Goal: Task Accomplishment & Management: Complete application form

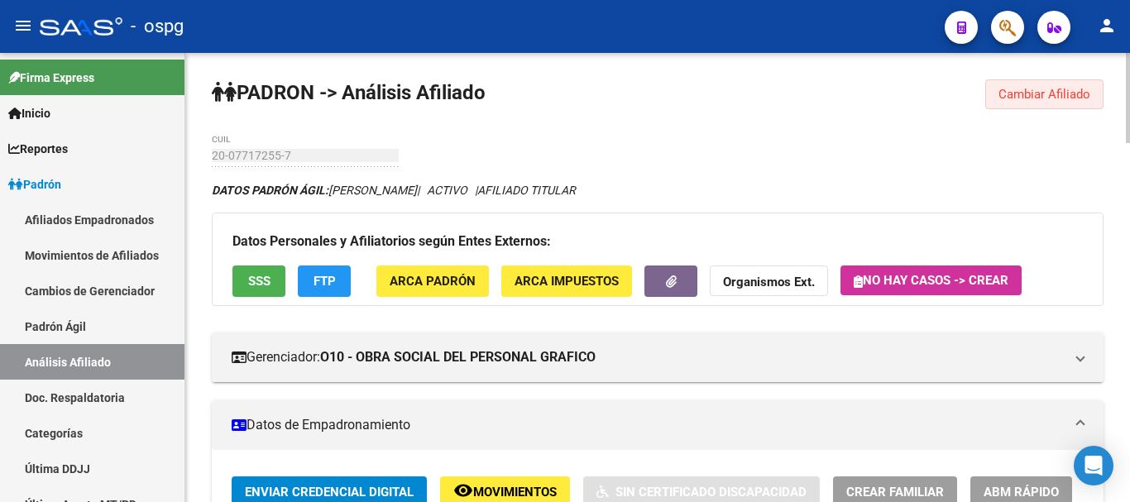
click at [1034, 103] on button "Cambiar Afiliado" at bounding box center [1045, 94] width 118 height 30
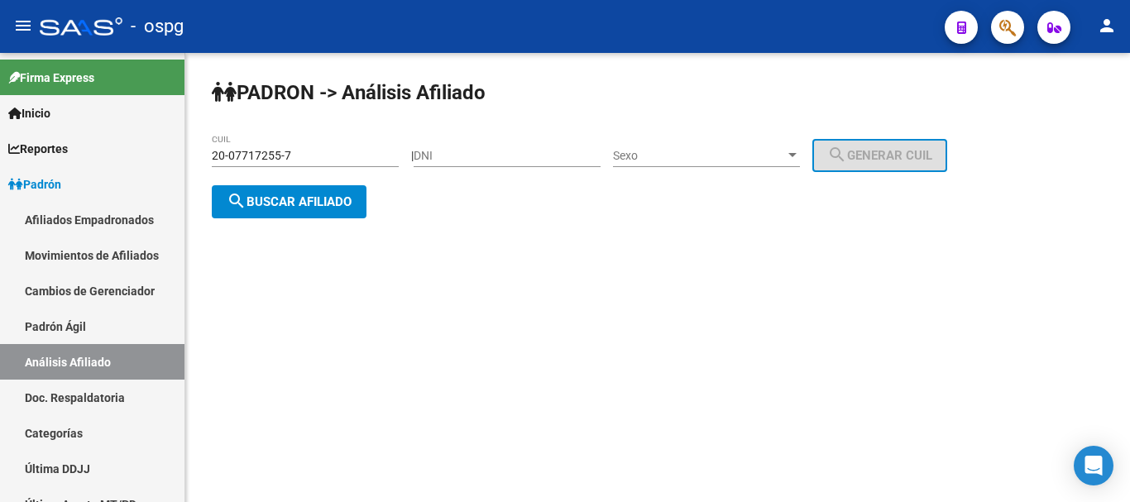
drag, startPoint x: 329, startPoint y: 153, endPoint x: 0, endPoint y: -32, distance: 377.9
click at [0, 0] on html "menu - ospg person Firma Express Inicio Calendario SSS Instructivos Contacto OS…" at bounding box center [565, 251] width 1130 height 502
type input "20-34339570-2"
click at [240, 195] on mat-icon "search" at bounding box center [237, 201] width 20 height 20
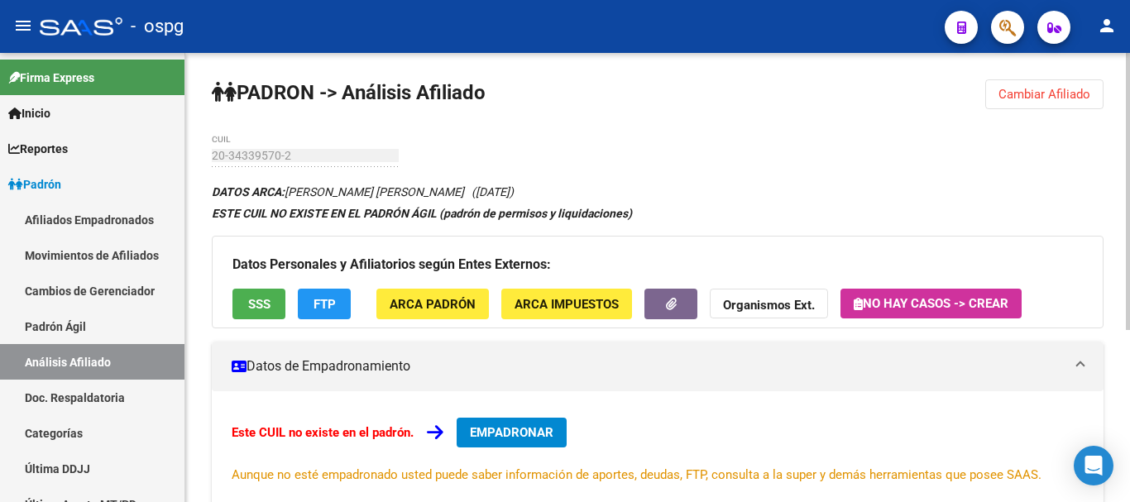
click at [541, 438] on span "EMPADRONAR" at bounding box center [512, 432] width 84 height 15
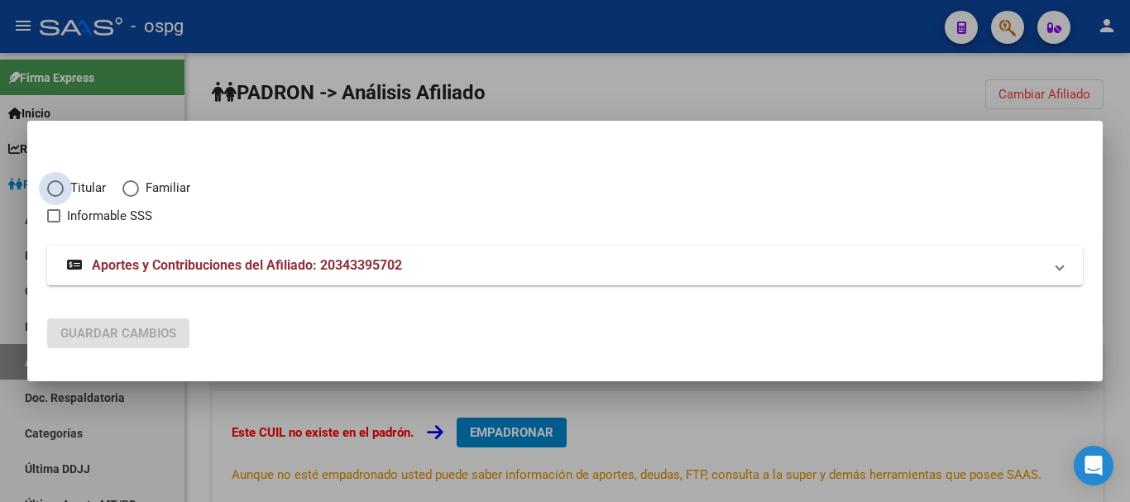
click at [64, 189] on span "Titular" at bounding box center [85, 188] width 42 height 19
click at [64, 189] on input "Titular" at bounding box center [55, 188] width 17 height 17
radio input "true"
checkbox input "true"
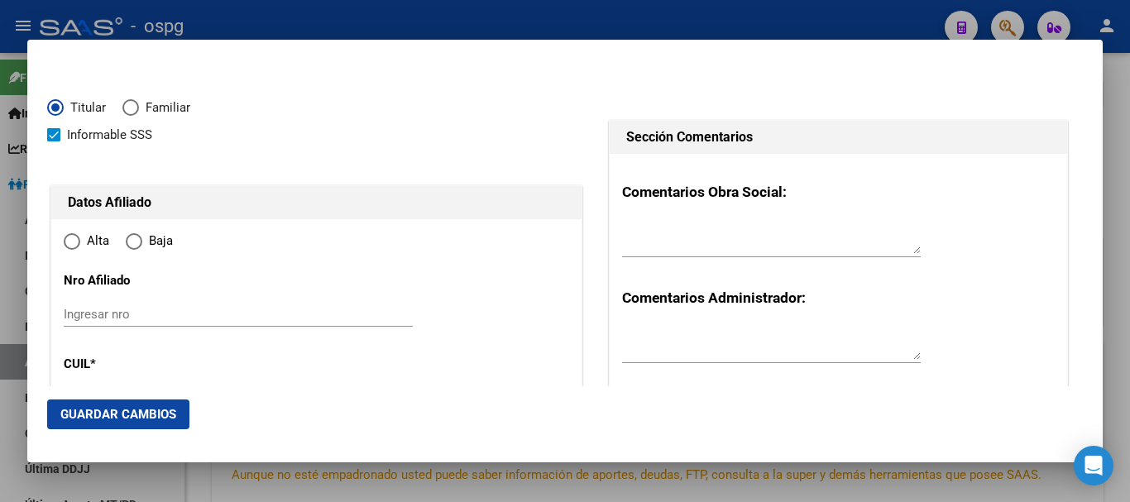
type input "20-34339570-2"
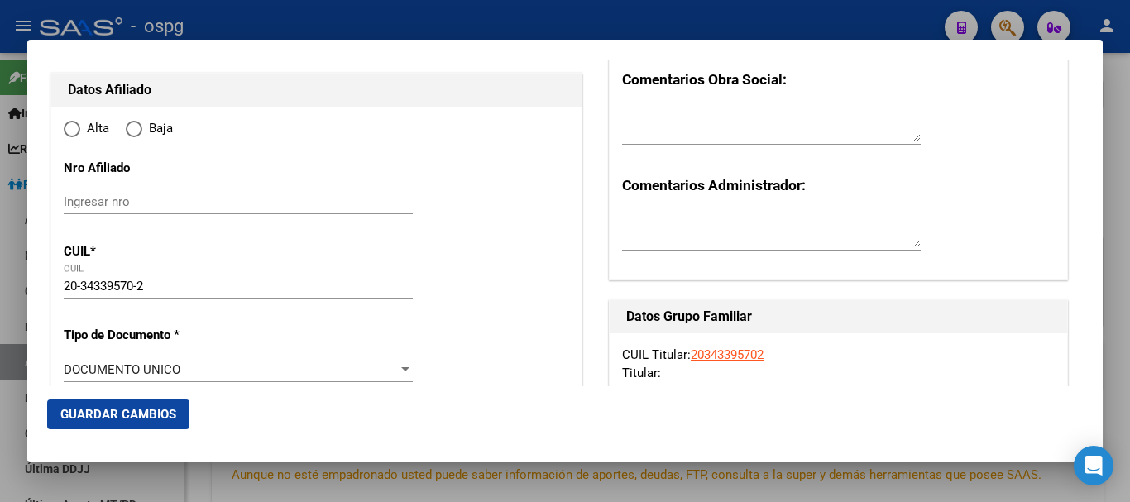
type input "34339570"
type input "RETAMOZO"
type input "[PERSON_NAME]"
type input "[DATE]"
type input "QUILMES OESTE"
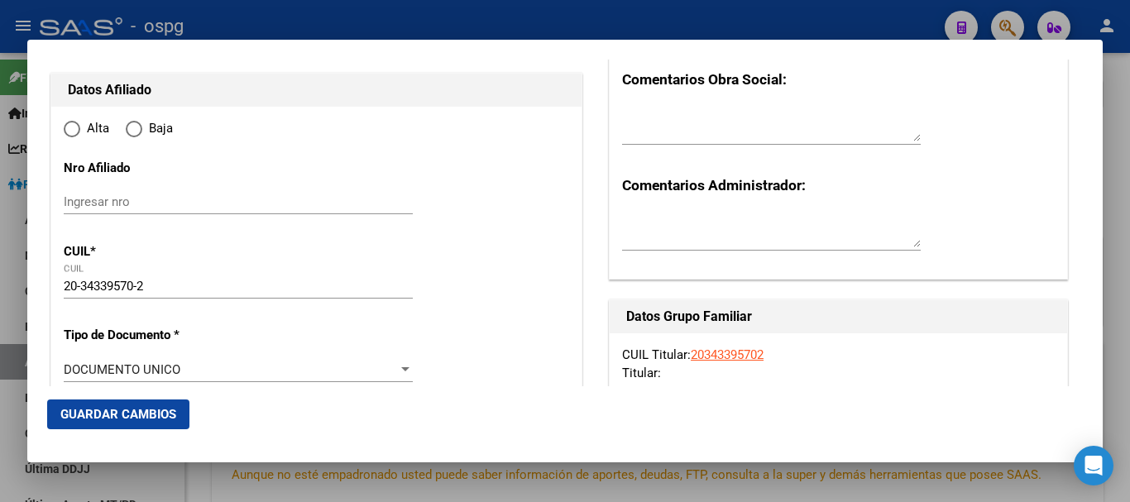
type input "1879"
type input "[PERSON_NAME]"
type input "4659"
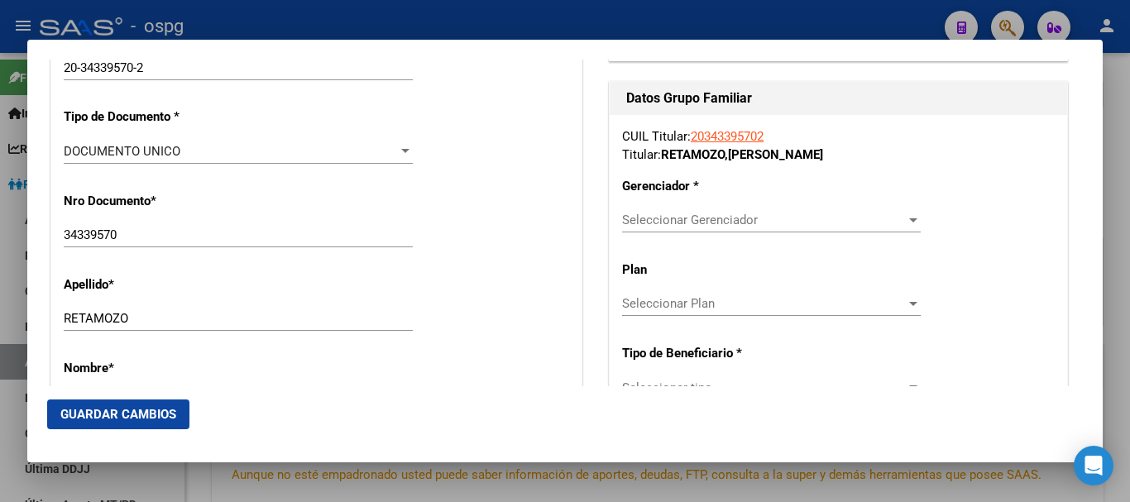
type input "QUILMES OESTE"
radio input "true"
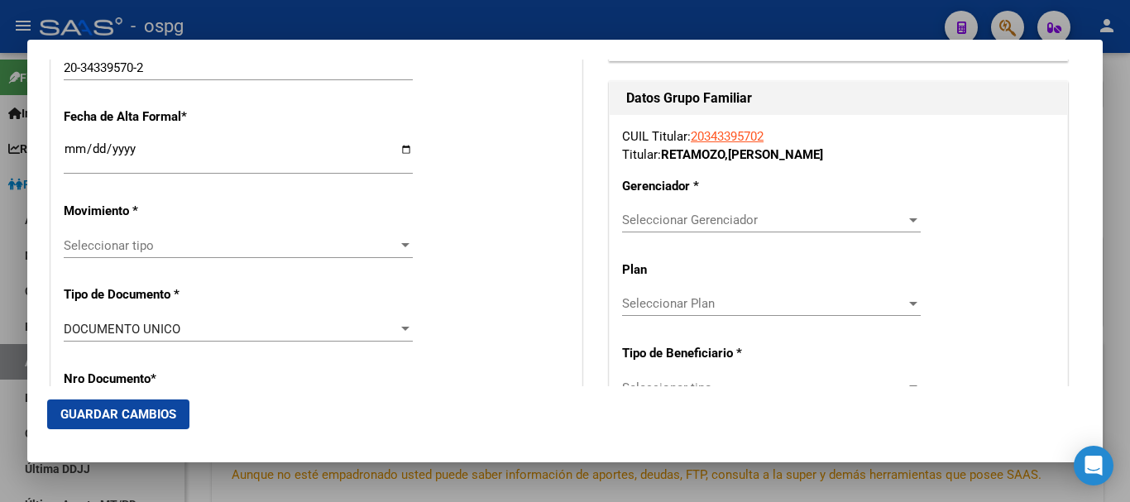
click at [73, 151] on input "Ingresar fecha" at bounding box center [238, 155] width 349 height 26
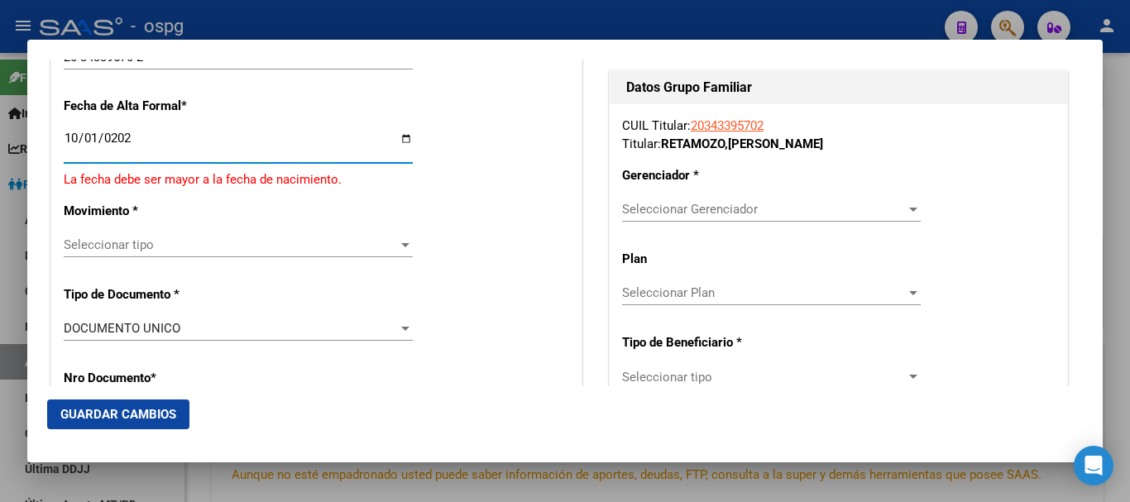
type input "[DATE]"
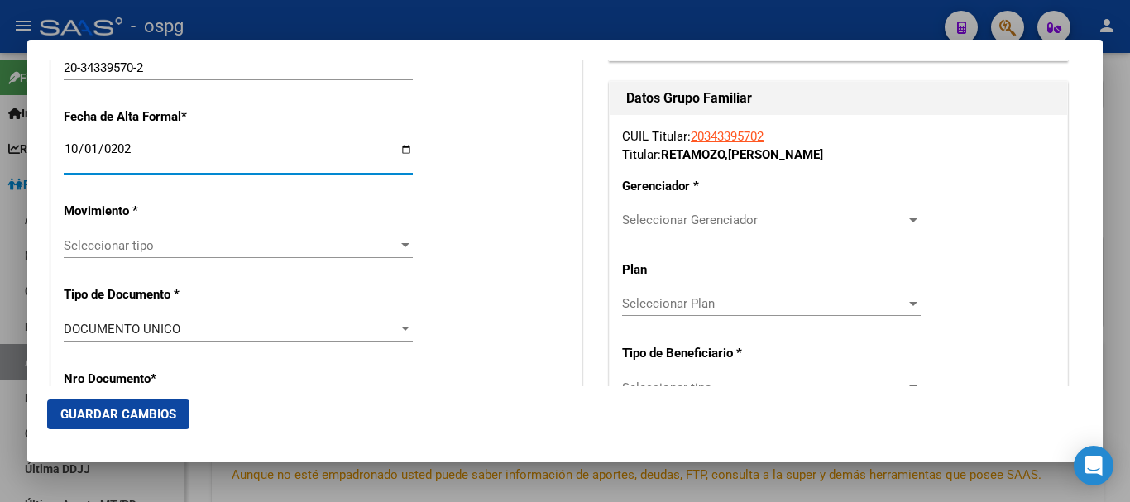
drag, startPoint x: 255, startPoint y: 246, endPoint x: 266, endPoint y: 245, distance: 11.6
click at [266, 245] on span "Seleccionar tipo" at bounding box center [231, 245] width 334 height 15
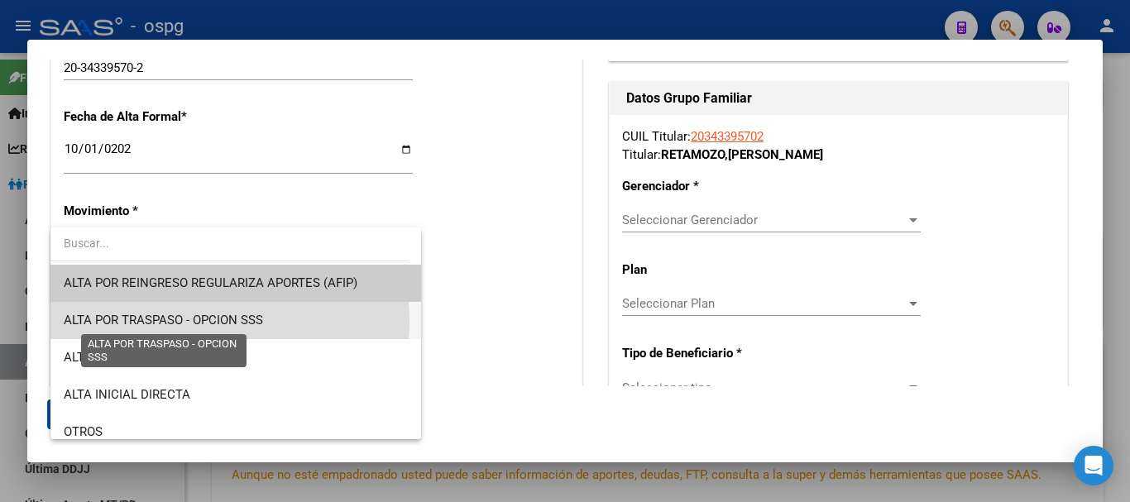
click at [211, 321] on span "ALTA POR TRASPASO - OPCION SSS" at bounding box center [163, 320] width 199 height 15
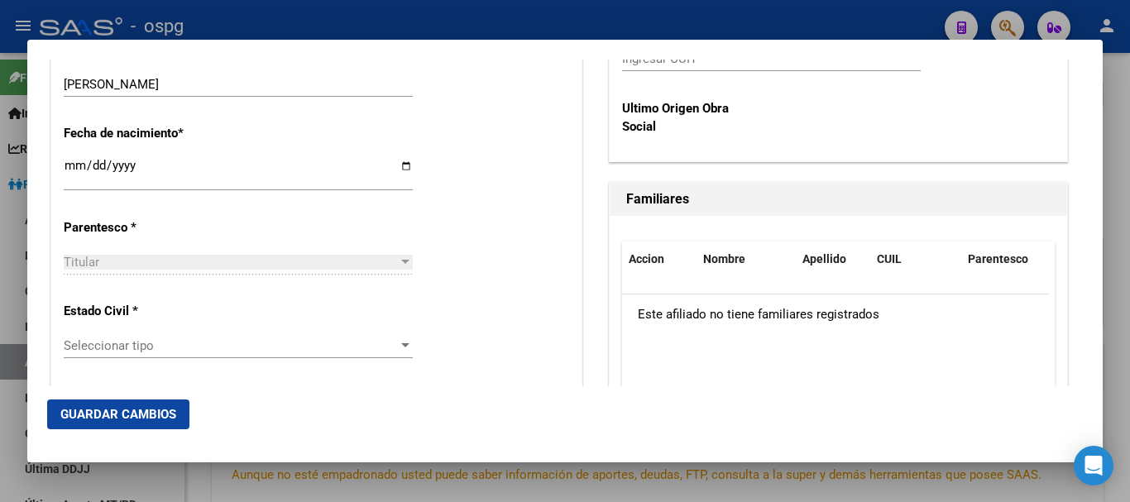
scroll to position [910, 0]
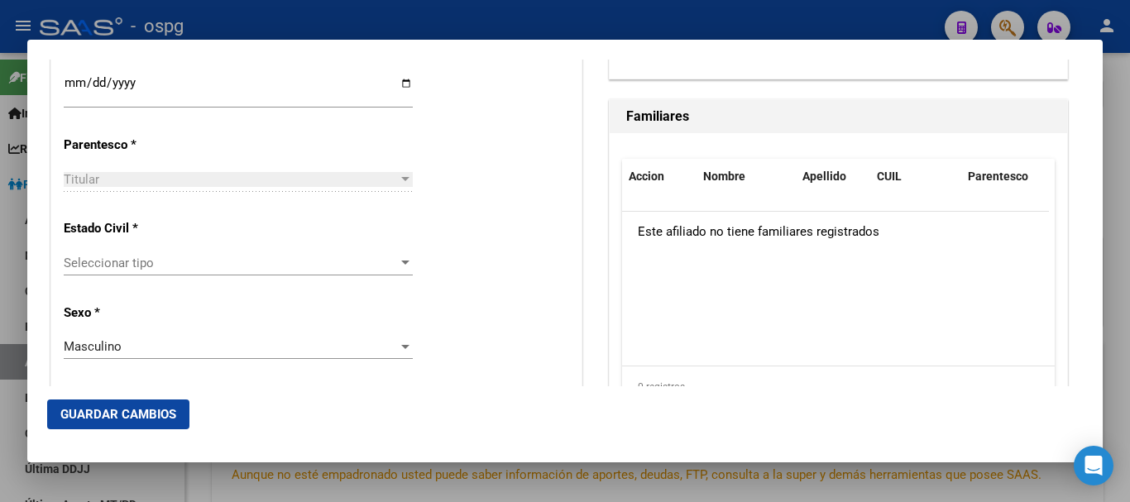
click at [105, 271] on div "Seleccionar tipo Seleccionar tipo" at bounding box center [238, 263] width 349 height 25
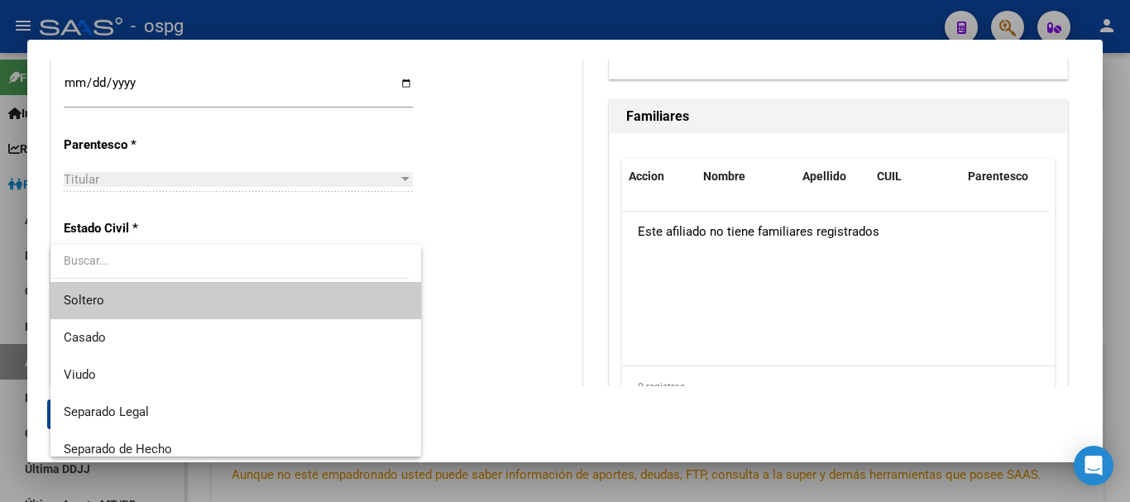
click at [107, 314] on span "Soltero" at bounding box center [236, 300] width 344 height 37
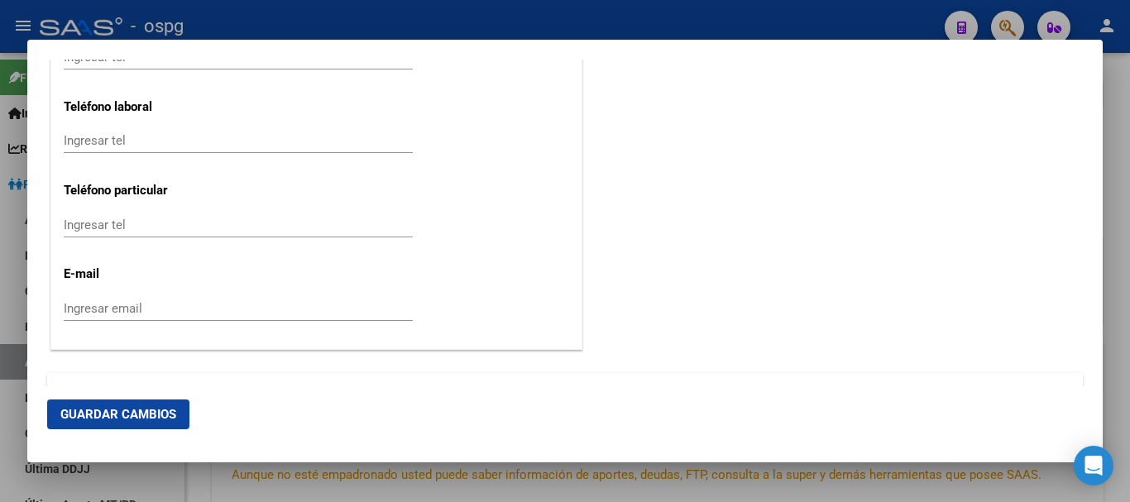
scroll to position [2069, 0]
click at [108, 225] on input "Ingresar tel" at bounding box center [238, 222] width 349 height 15
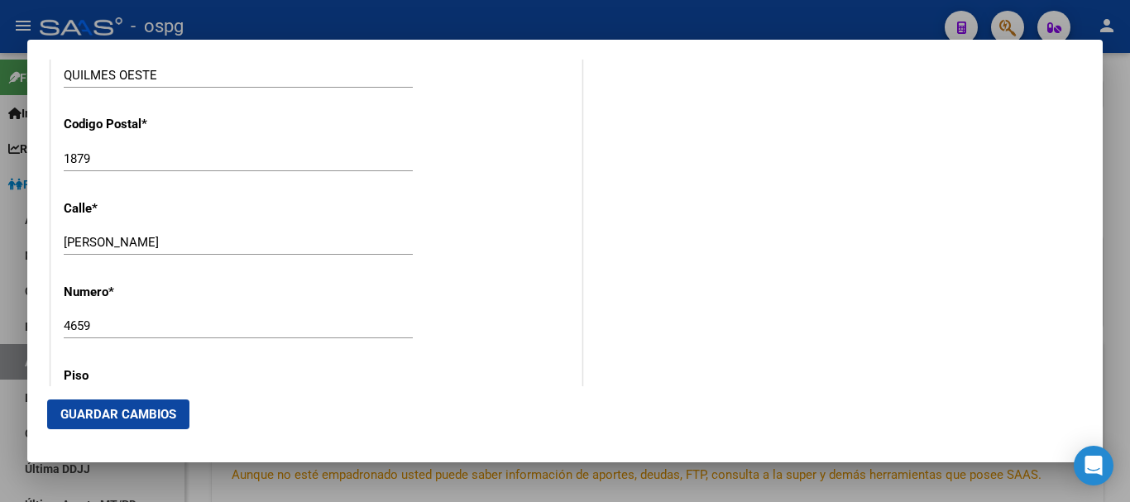
scroll to position [1738, 0]
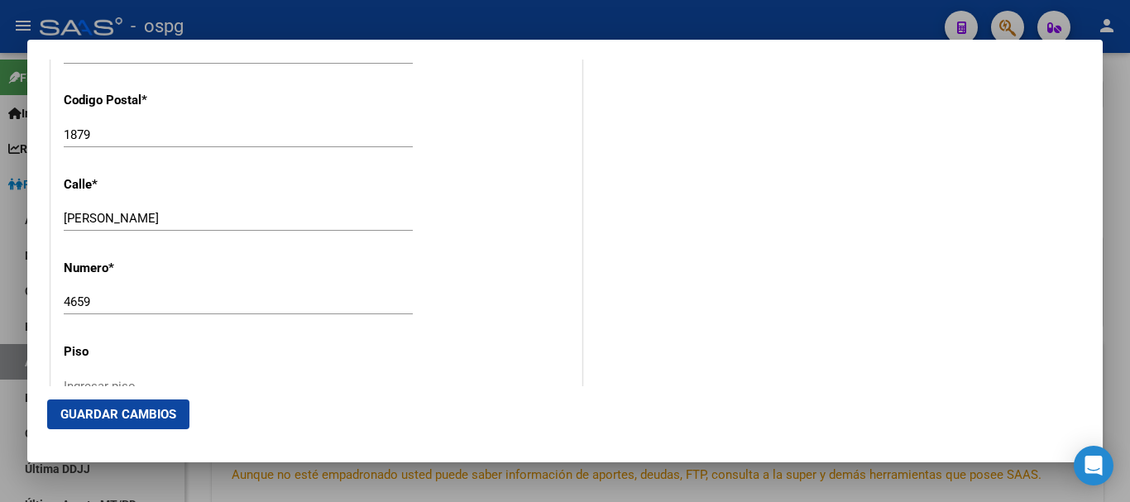
type input "1155864694"
drag, startPoint x: 150, startPoint y: 221, endPoint x: 0, endPoint y: 163, distance: 160.6
click at [0, 163] on div "Titular Familiar Informable SSS Datos Afiliado Alta Baja Nro Afiliado Ingresar …" at bounding box center [565, 251] width 1130 height 502
type input "condarco"
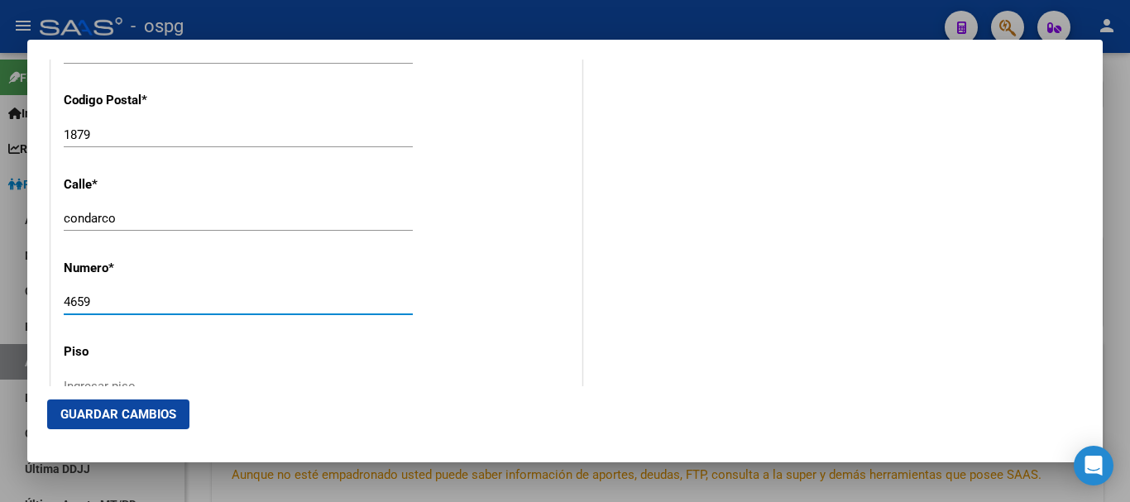
drag, startPoint x: 98, startPoint y: 298, endPoint x: 3, endPoint y: 269, distance: 98.7
click at [0, 269] on div "Titular Familiar Informable SSS Datos Afiliado Alta Baja Nro Afiliado Ingresar …" at bounding box center [565, 251] width 1130 height 502
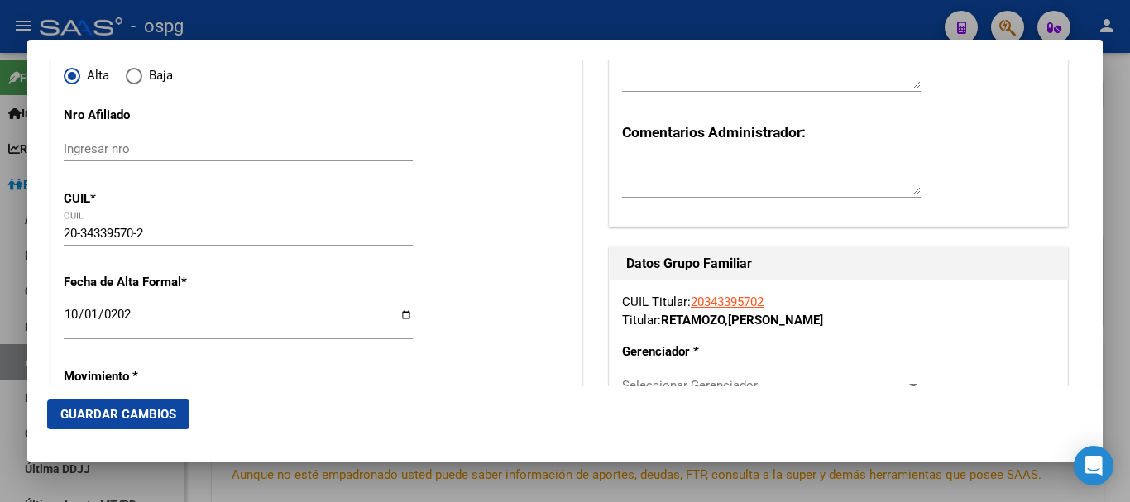
scroll to position [0, 0]
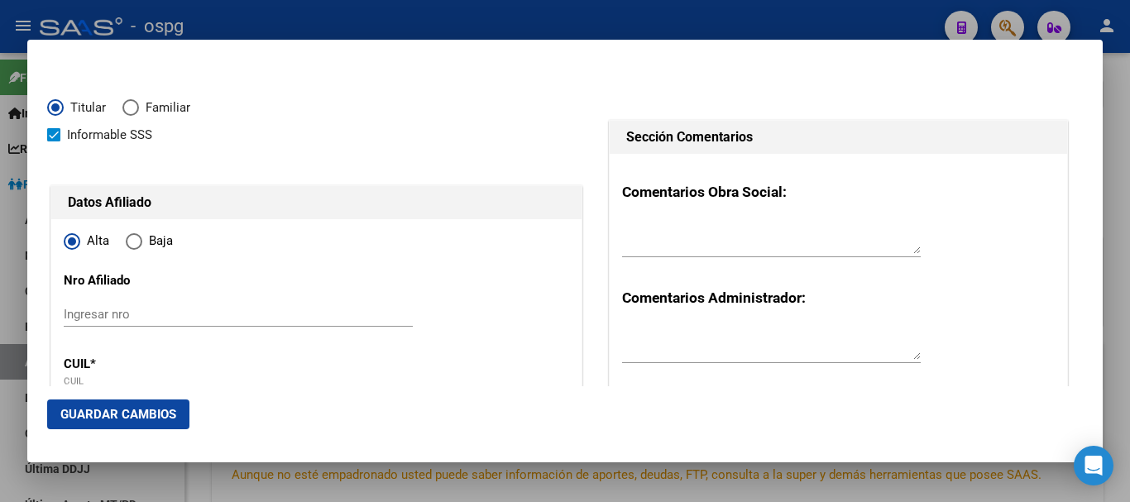
type input "1218"
click at [716, 242] on textarea at bounding box center [771, 237] width 299 height 33
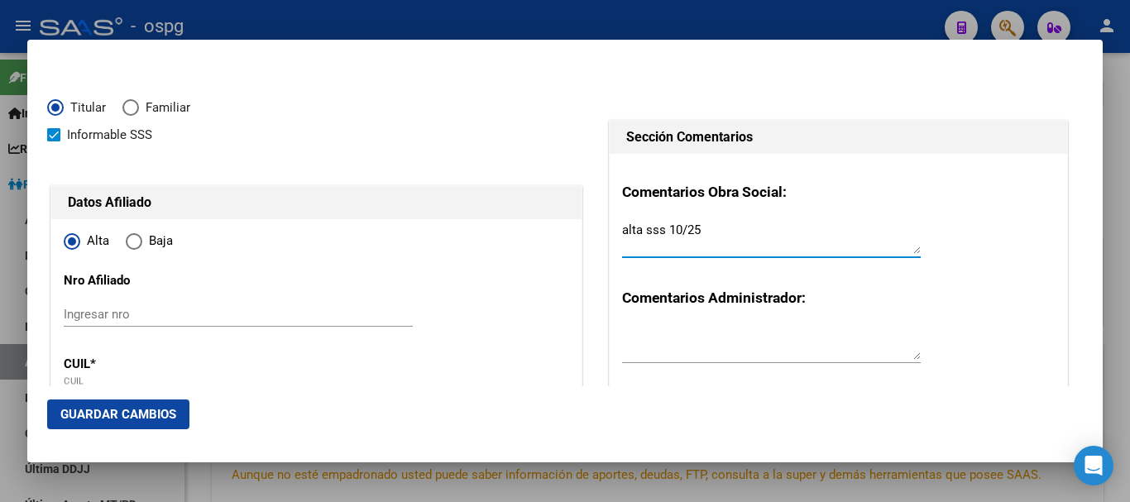
type textarea "alta sss 10/25"
click at [158, 413] on span "Guardar Cambios" at bounding box center [118, 414] width 116 height 15
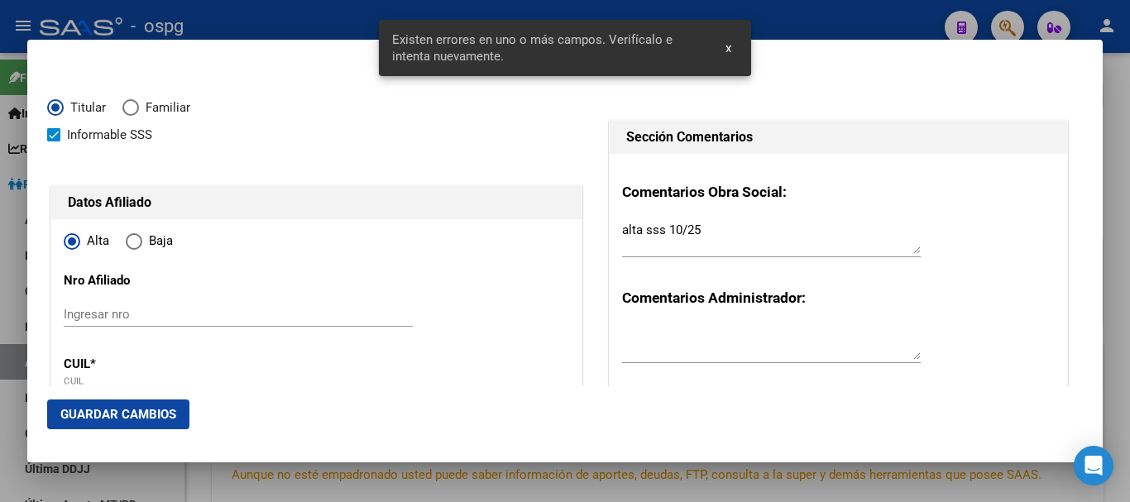
click at [1041, 146] on div "Sección Comentarios" at bounding box center [839, 137] width 458 height 33
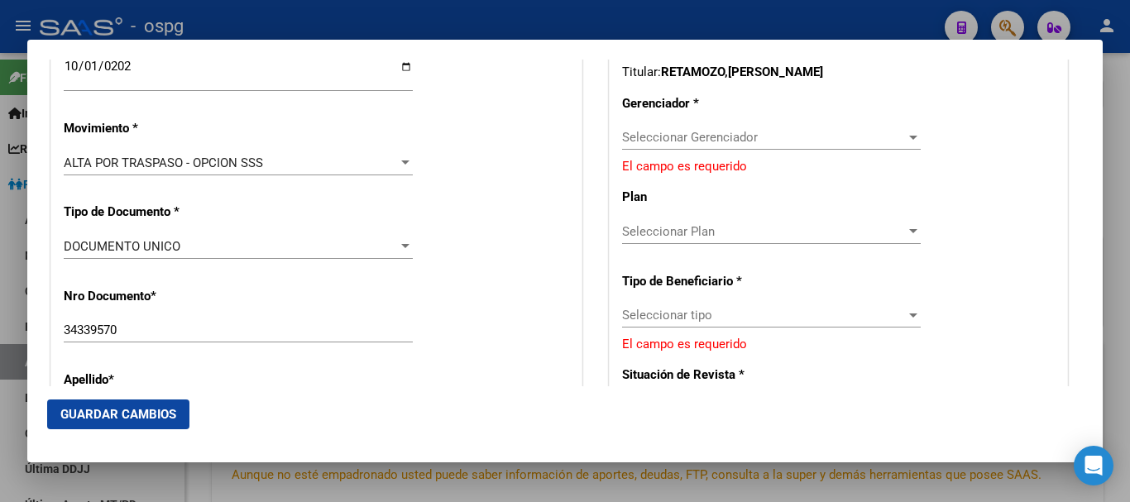
scroll to position [331, 0]
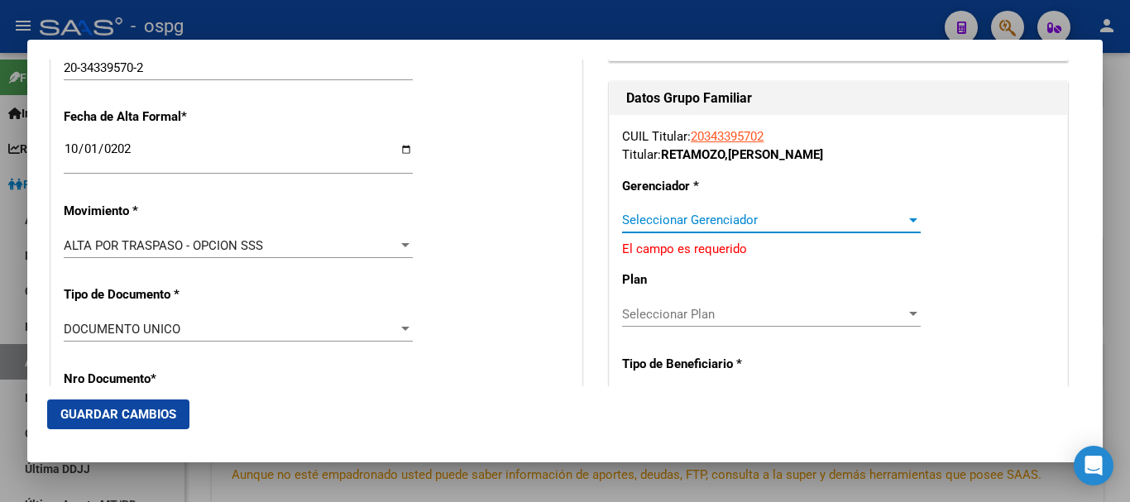
click at [652, 217] on span "Seleccionar Gerenciador" at bounding box center [764, 220] width 284 height 15
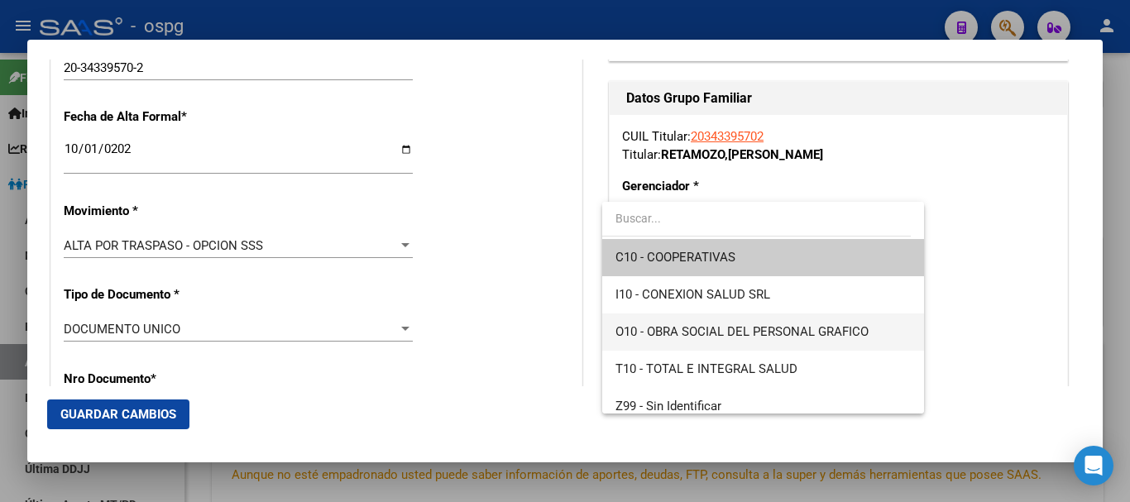
click at [792, 339] on span "O10 - OBRA SOCIAL DEL PERSONAL GRAFICO" at bounding box center [742, 331] width 253 height 15
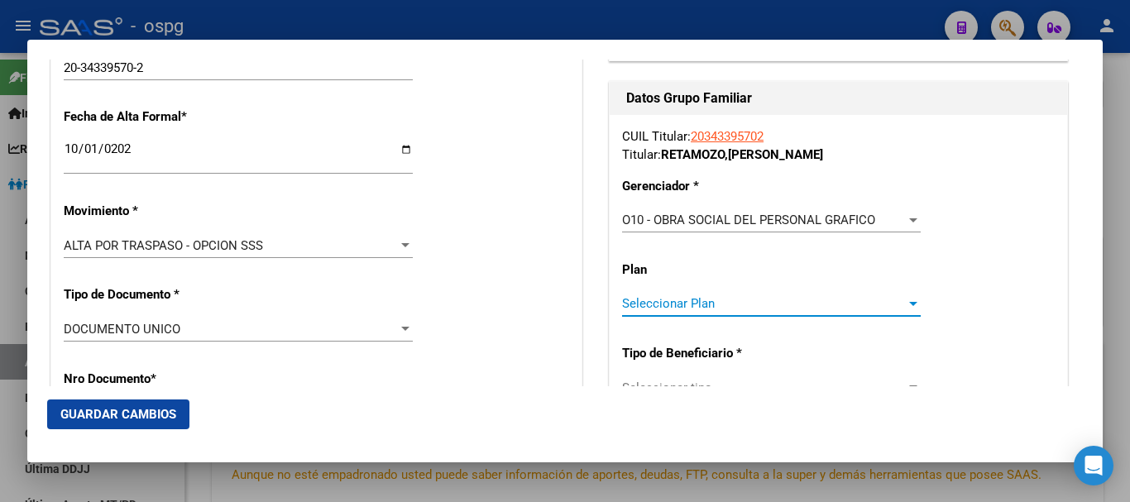
click at [713, 299] on span "Seleccionar Plan" at bounding box center [764, 303] width 284 height 15
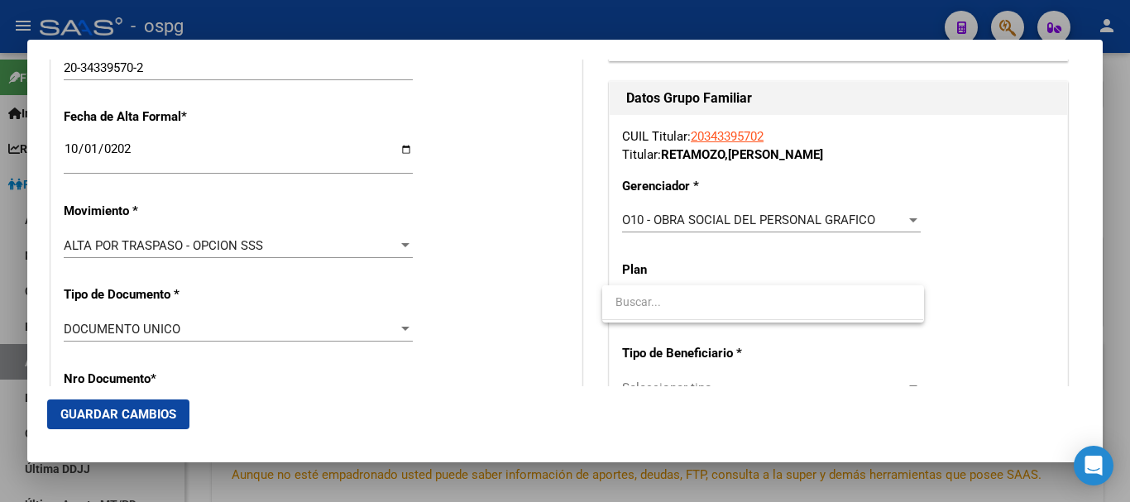
drag, startPoint x: 683, startPoint y: 264, endPoint x: 699, endPoint y: 264, distance: 16.6
click at [699, 264] on div at bounding box center [565, 251] width 1130 height 502
click at [1048, 252] on div "CUIL Titular: 20343395702 Titular: [PERSON_NAME] * O10 - OBRA SOCIAL DEL PERSON…" at bounding box center [839, 397] width 458 height 564
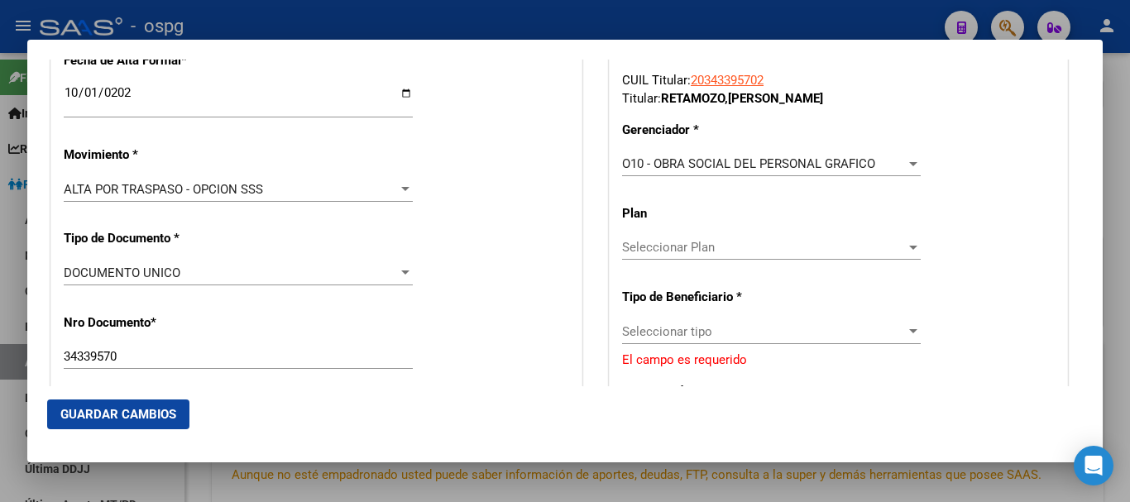
scroll to position [414, 0]
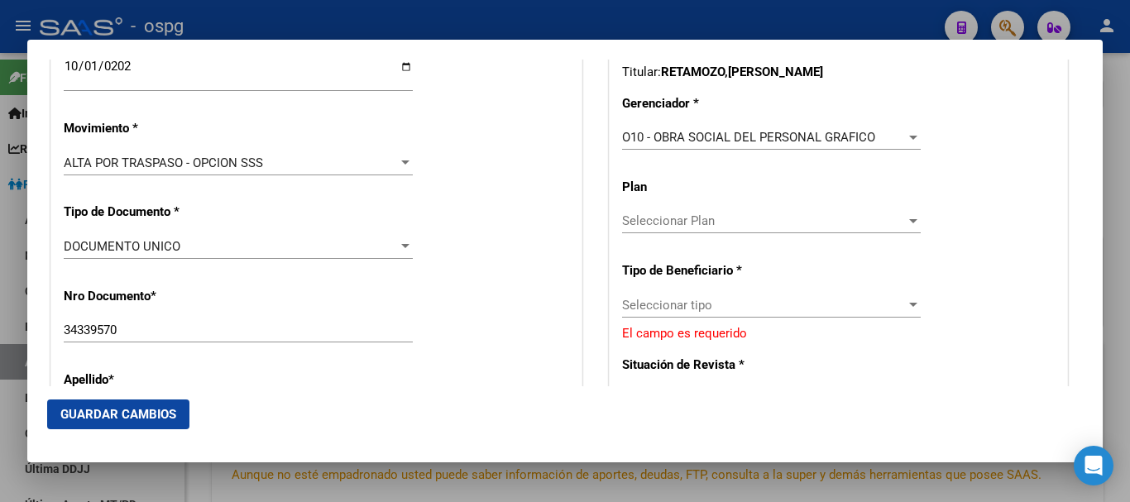
click at [699, 312] on span "Seleccionar tipo" at bounding box center [764, 305] width 284 height 15
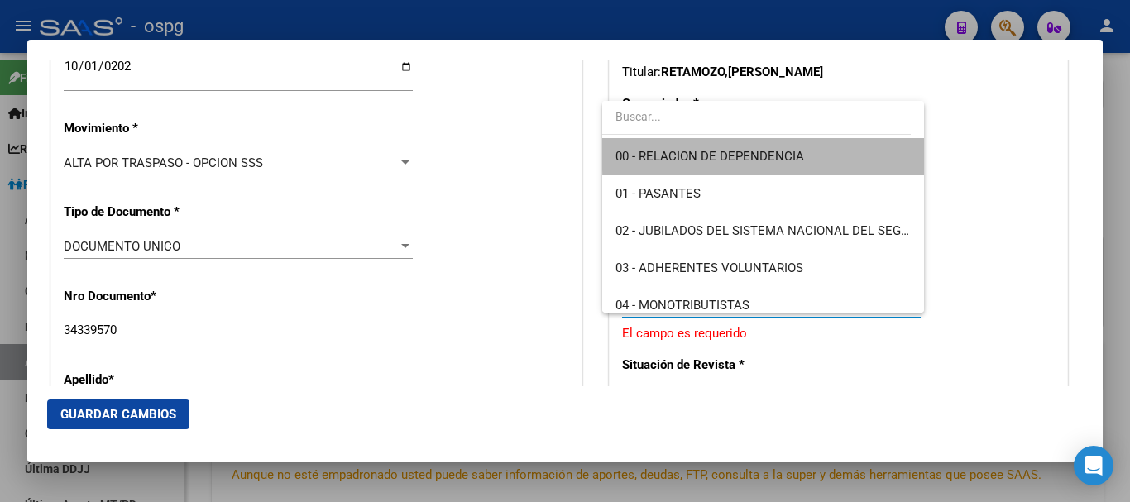
click at [832, 151] on span "00 - RELACION DE DEPENDENCIA" at bounding box center [763, 156] width 295 height 37
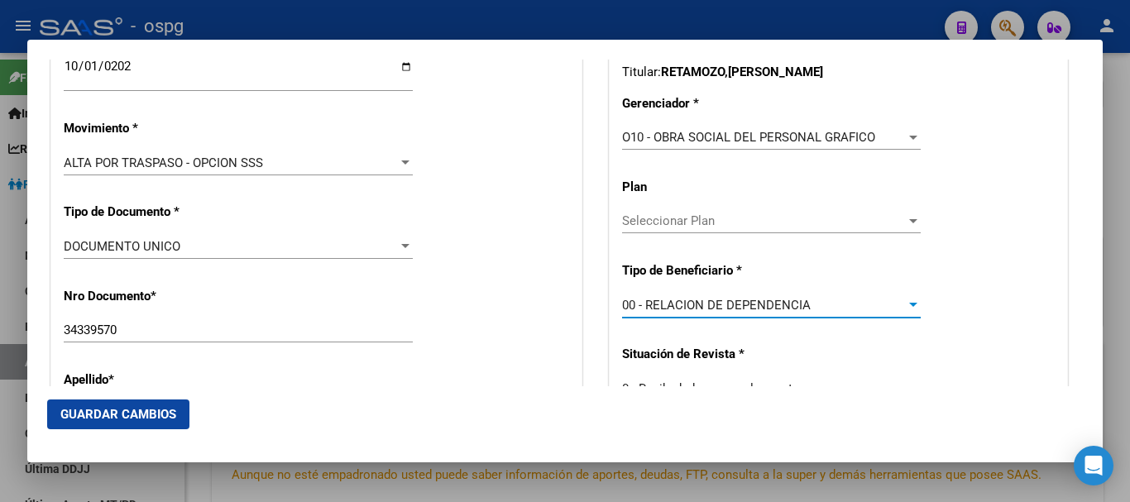
scroll to position [579, 0]
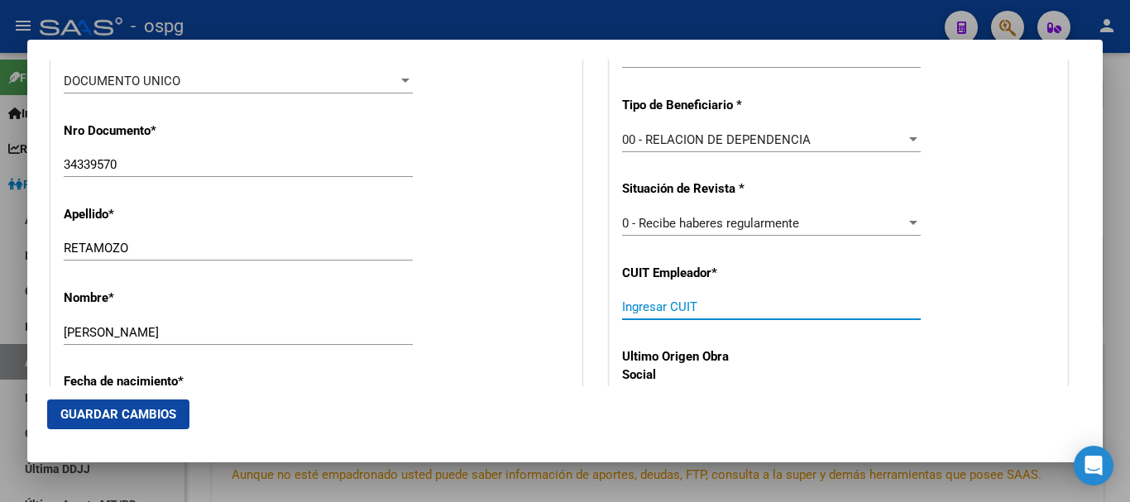
click at [650, 308] on input "Ingresar CUIT" at bounding box center [771, 307] width 299 height 15
type input "30-58473681-6"
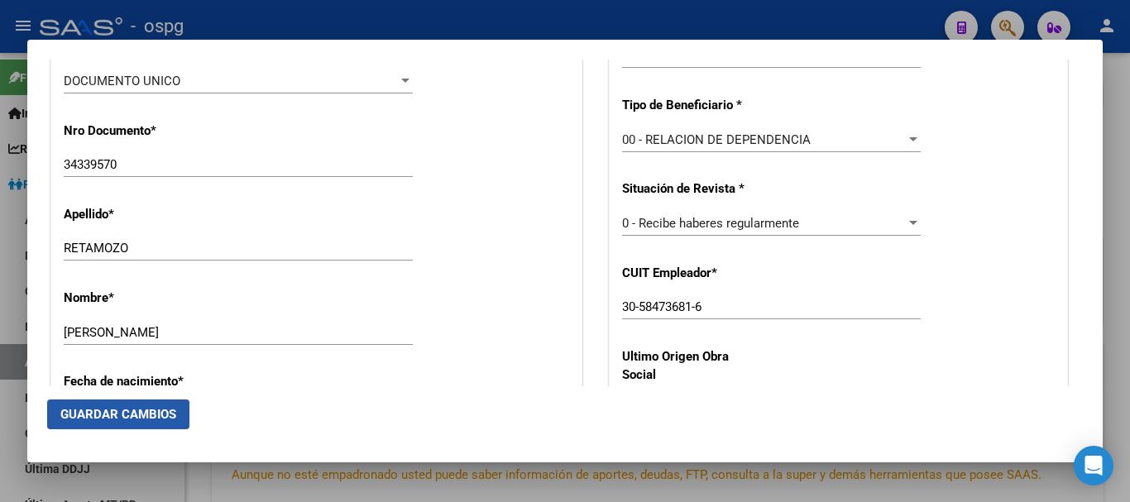
click at [144, 407] on span "Guardar Cambios" at bounding box center [118, 414] width 116 height 15
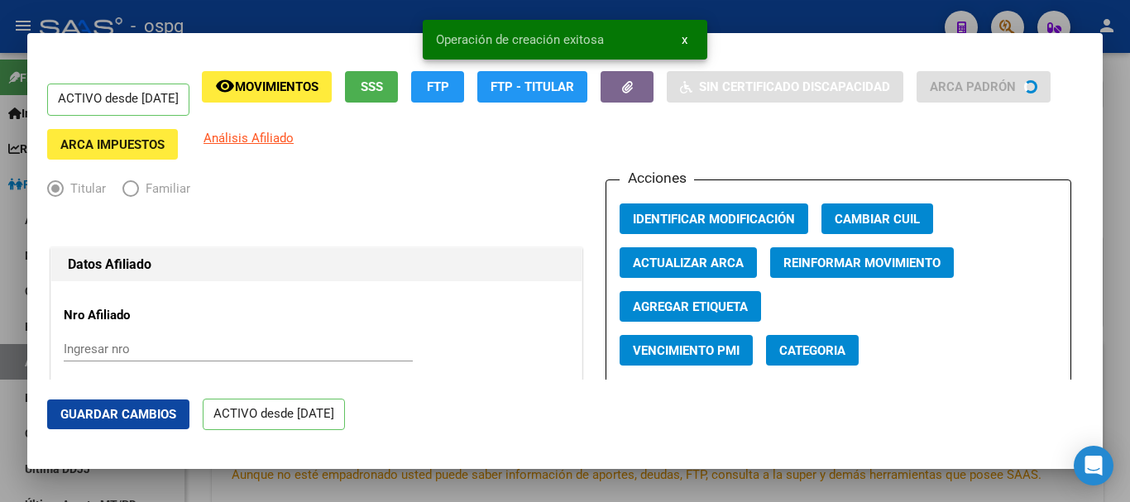
click at [1130, 295] on div at bounding box center [565, 251] width 1130 height 502
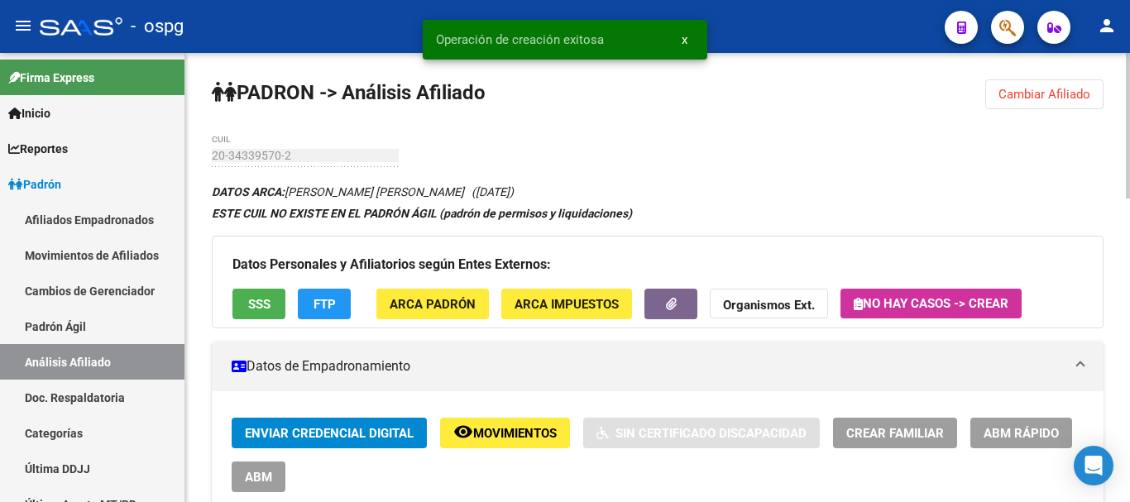
click at [1006, 95] on span "Cambiar Afiliado" at bounding box center [1045, 94] width 92 height 15
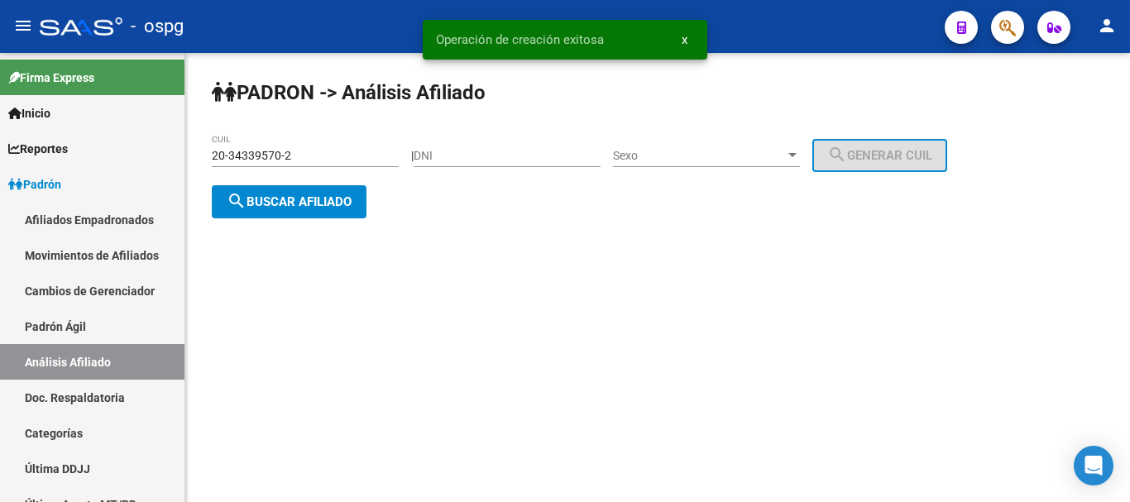
drag, startPoint x: 210, startPoint y: 191, endPoint x: 237, endPoint y: 191, distance: 26.5
click at [214, 190] on div "[PERSON_NAME] -> Análisis Afiliado 20-34339570-2 CUIL | DNI Sexo Sexo search Ge…" at bounding box center [657, 162] width 945 height 218
click at [238, 191] on mat-icon "search" at bounding box center [237, 201] width 20 height 20
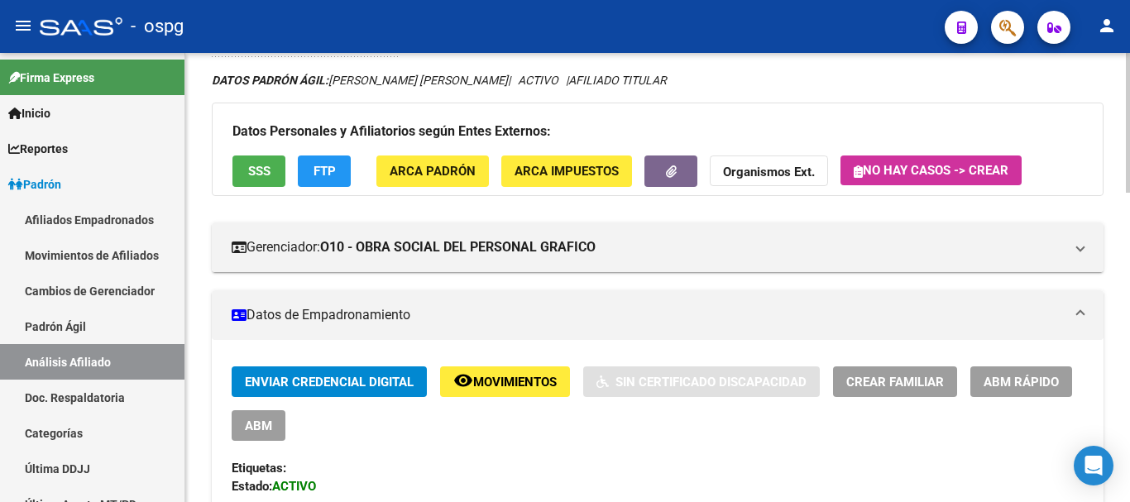
scroll to position [84, 0]
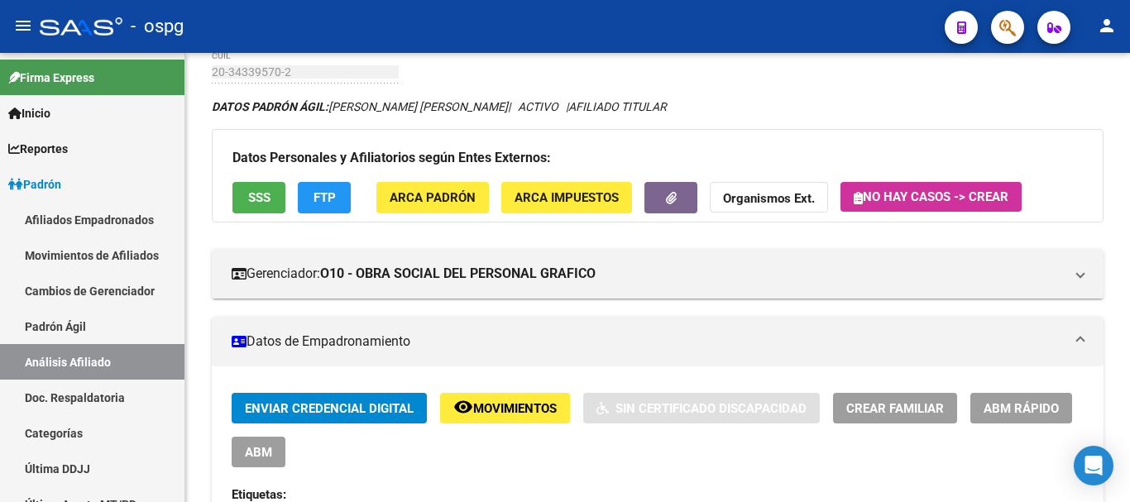
click at [890, 393] on button "Crear Familiar" at bounding box center [895, 408] width 124 height 31
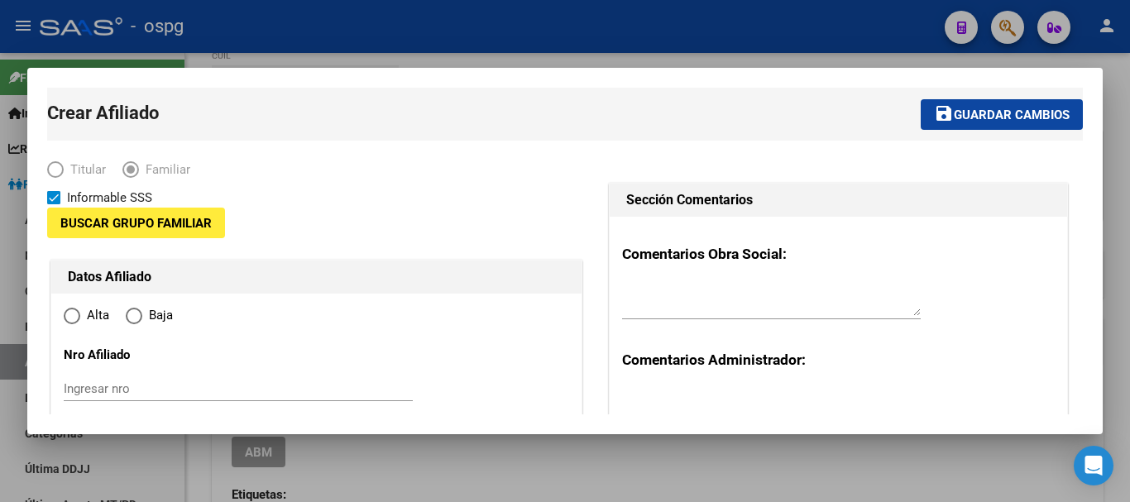
type input "30-58473681-6"
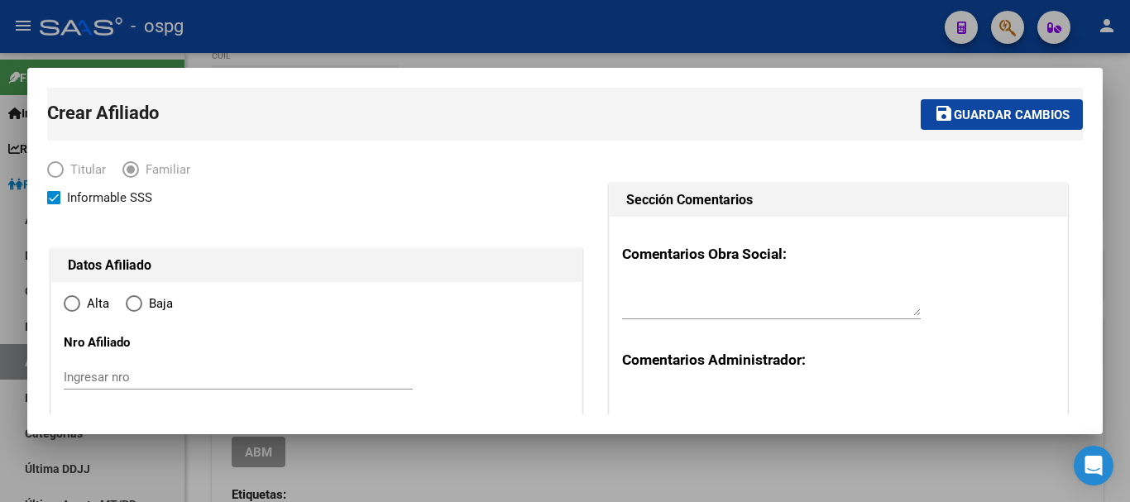
type input "QUILMES OESTE"
type input "1879"
type input "condarco"
type input "1218"
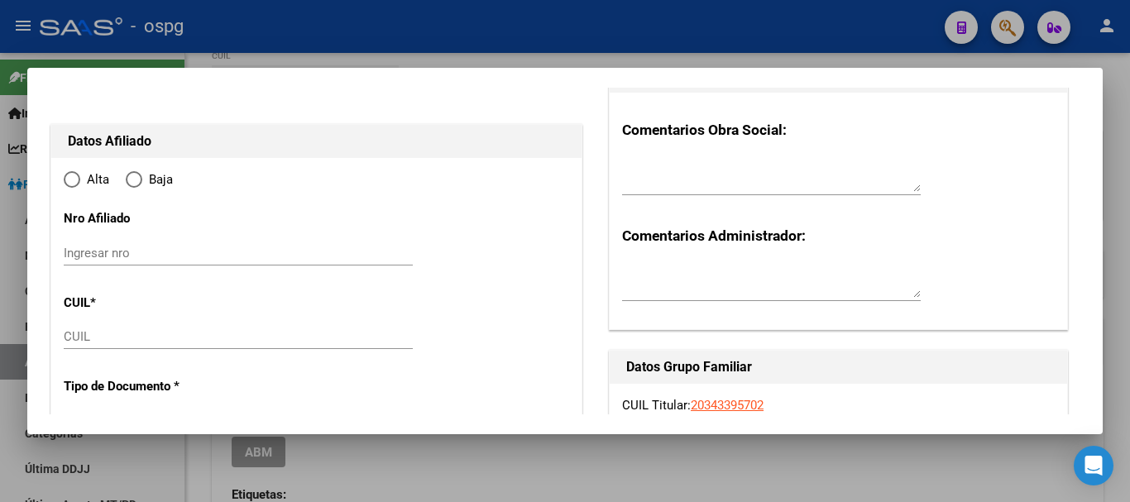
radio input "true"
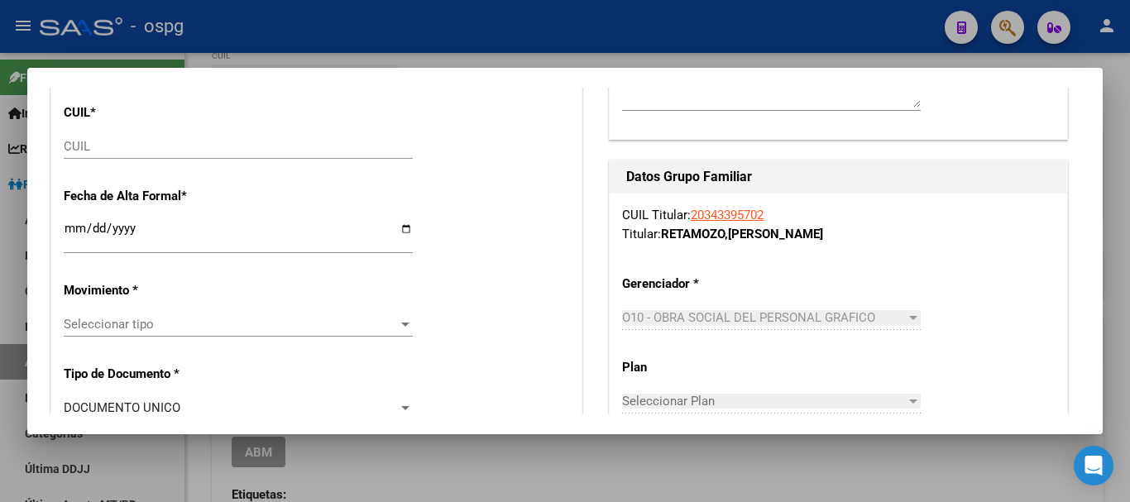
type input "30-58473681-6"
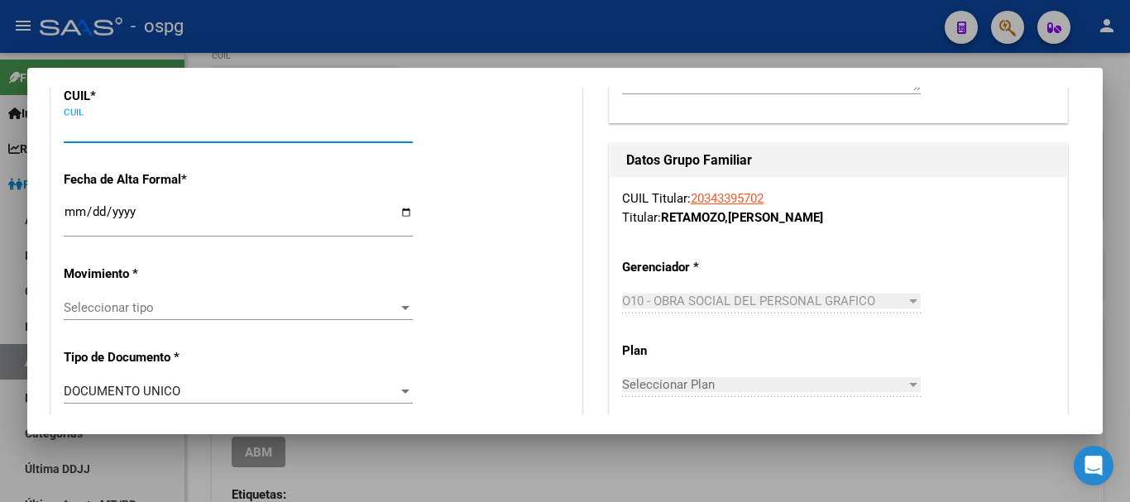
click at [89, 125] on input "CUIL" at bounding box center [238, 129] width 349 height 15
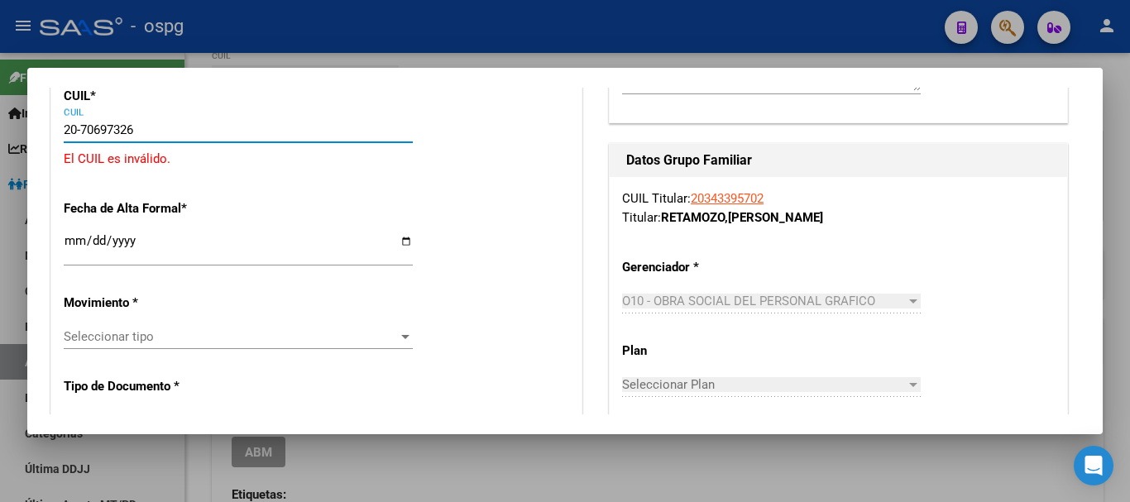
type input "20-70697326-6"
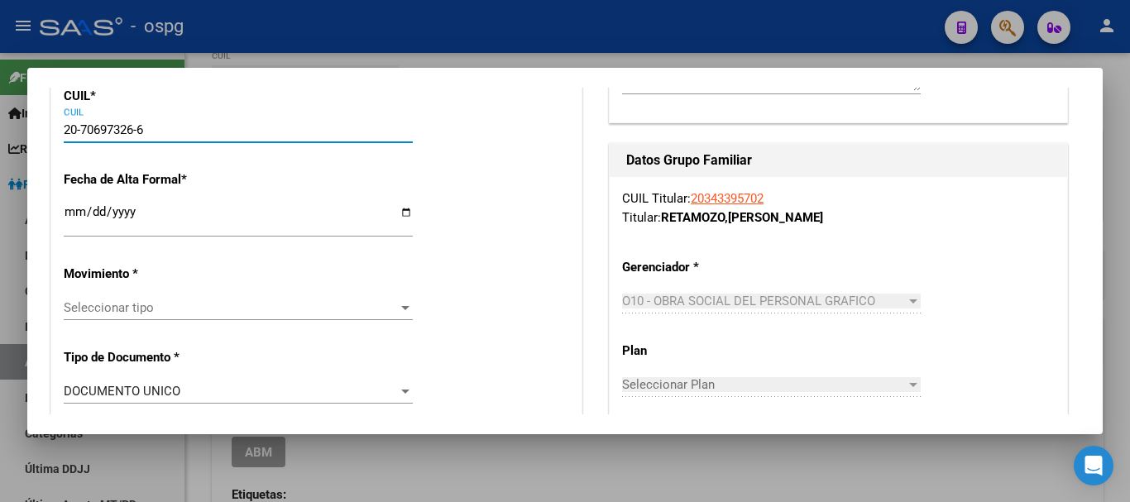
type input "70697326"
type input "[PERSON_NAME]"
type input "[DATE]"
type input "WILDE"
type input "1875"
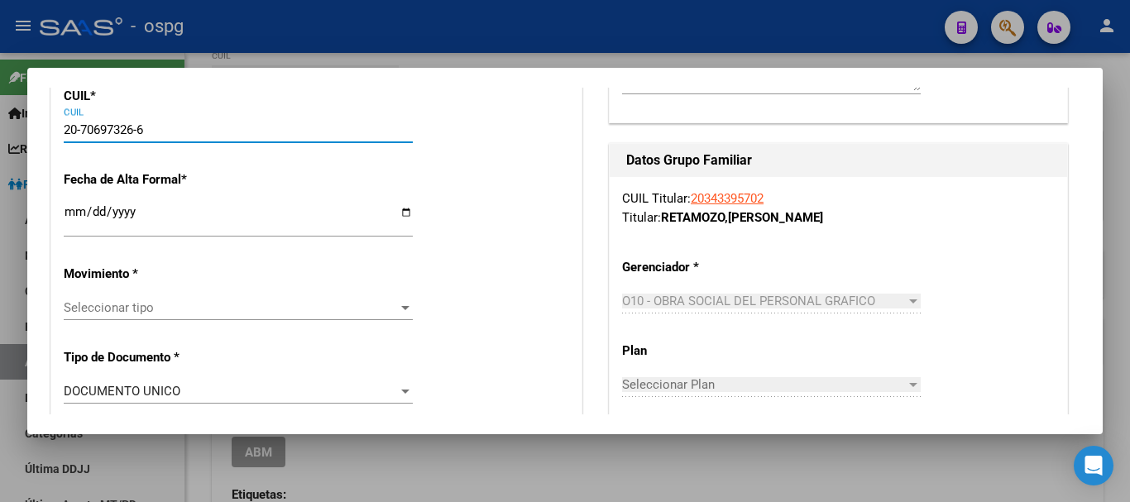
type input "CONDARCO"
type input "20-70697326-6"
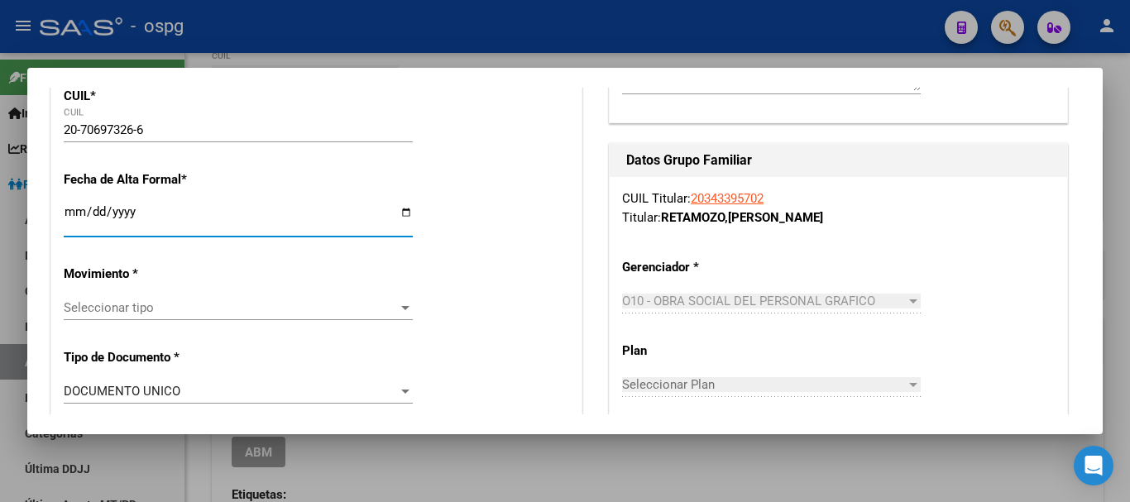
click at [76, 207] on input "Ingresar fecha" at bounding box center [238, 218] width 349 height 26
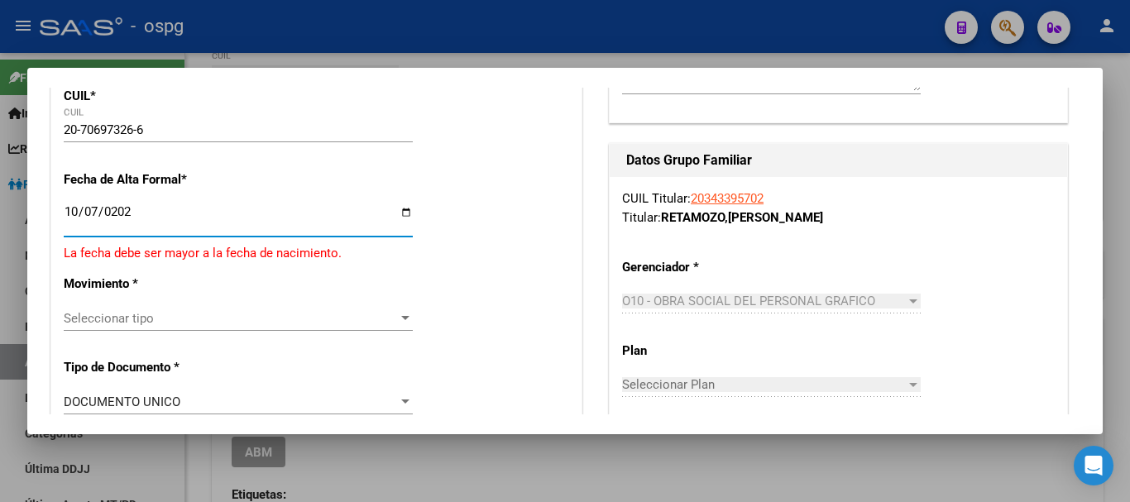
type input "[DATE]"
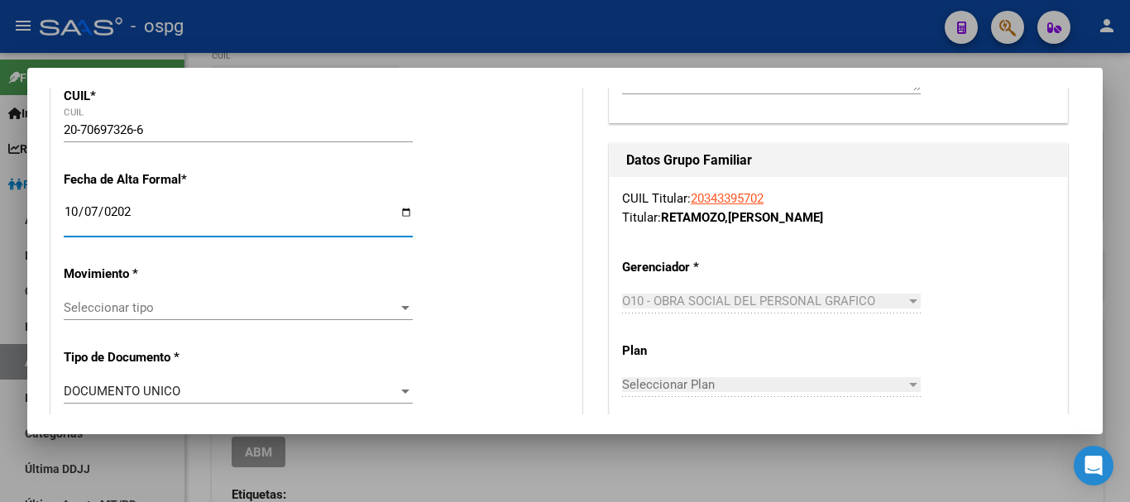
click at [86, 306] on span "Seleccionar tipo" at bounding box center [231, 307] width 334 height 15
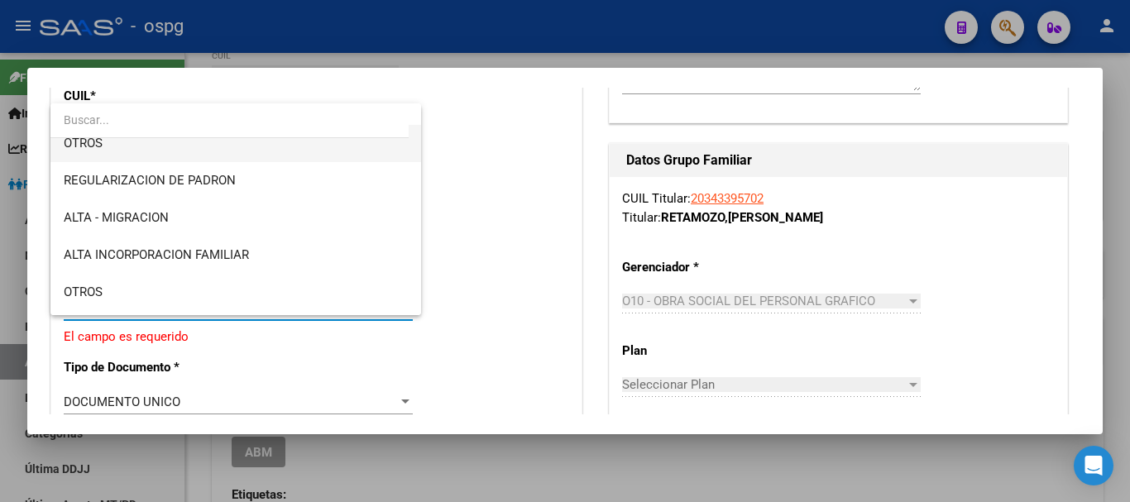
scroll to position [166, 0]
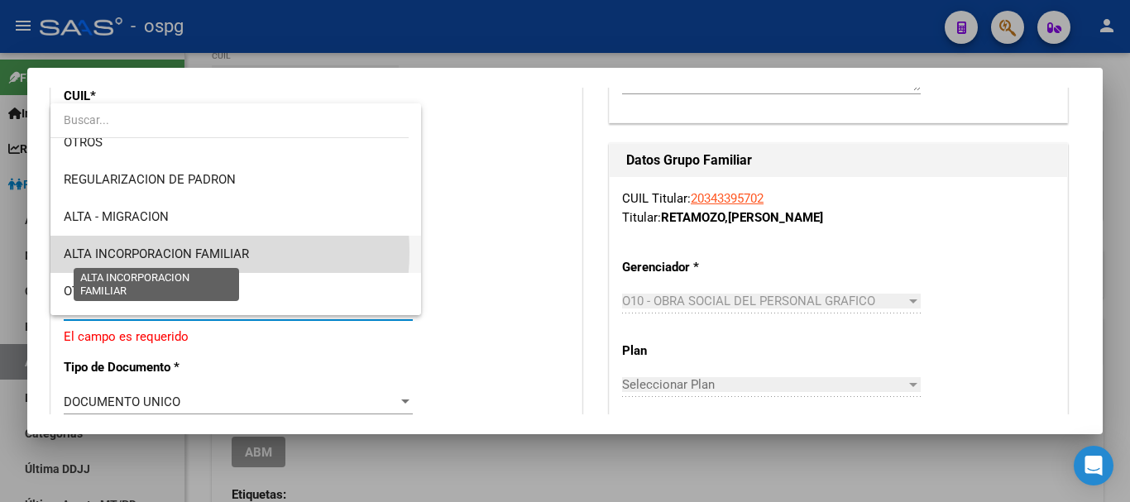
click at [185, 252] on span "ALTA INCORPORACION FAMILIAR" at bounding box center [156, 254] width 185 height 15
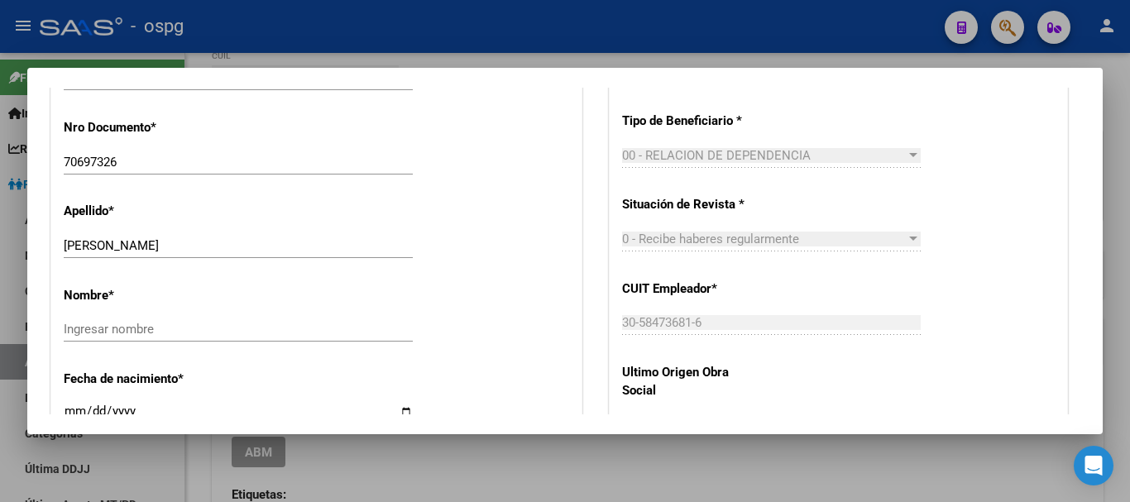
scroll to position [745, 0]
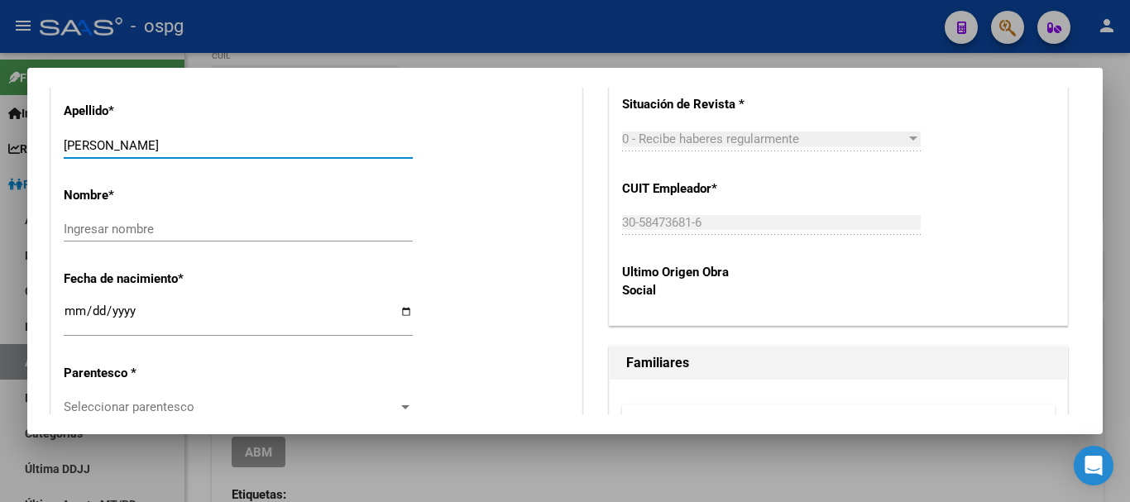
drag, startPoint x: 129, startPoint y: 146, endPoint x: 199, endPoint y: 147, distance: 69.5
click at [199, 147] on input "[PERSON_NAME]" at bounding box center [238, 145] width 349 height 15
type input "RETAMOZO"
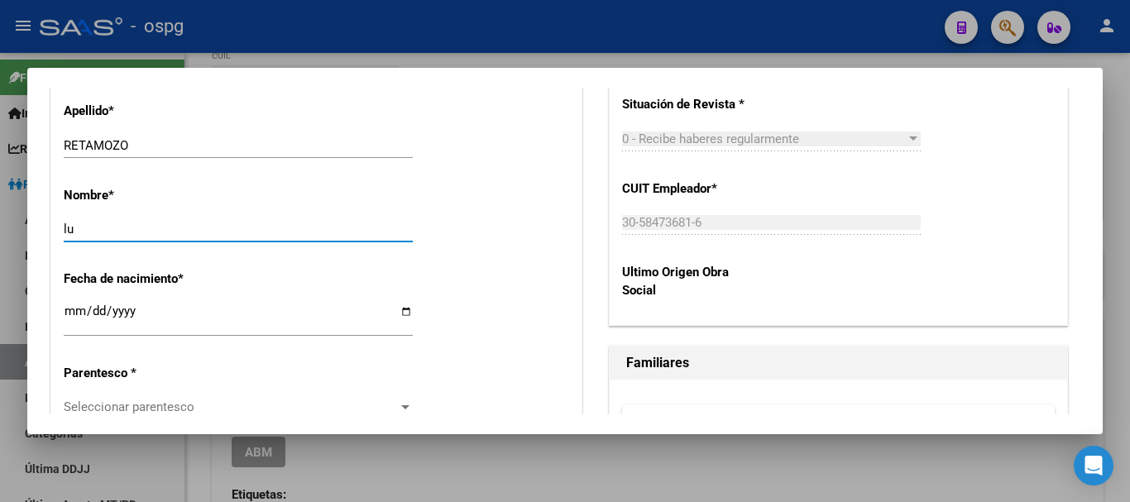
type input "l"
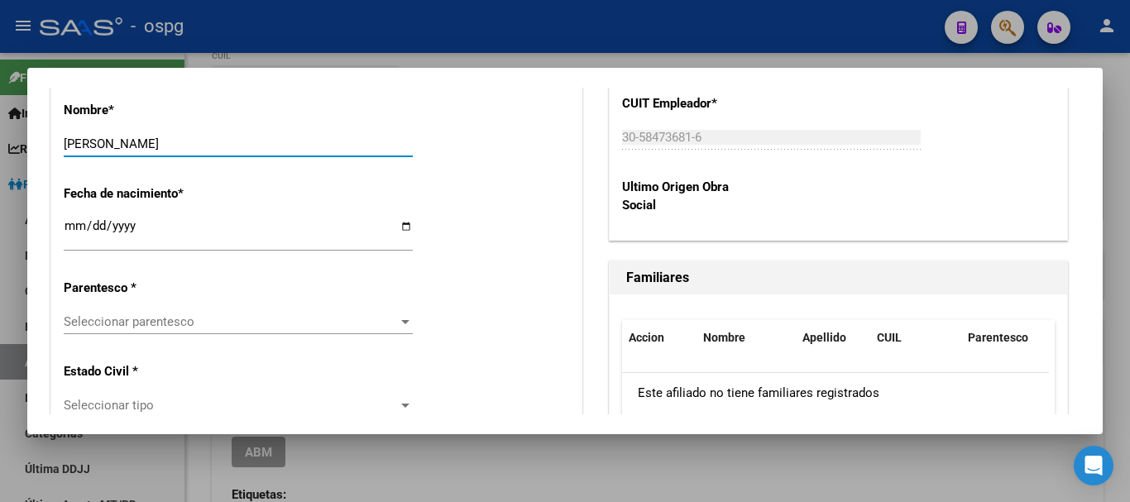
scroll to position [910, 0]
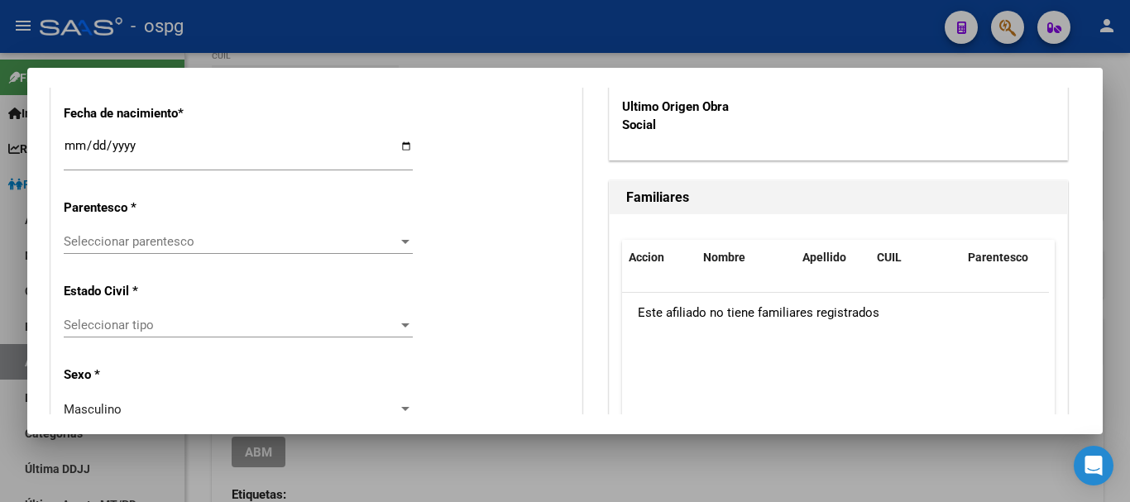
type input "[PERSON_NAME]"
click at [190, 252] on div "Seleccionar parentesco Seleccionar parentesco" at bounding box center [238, 241] width 349 height 25
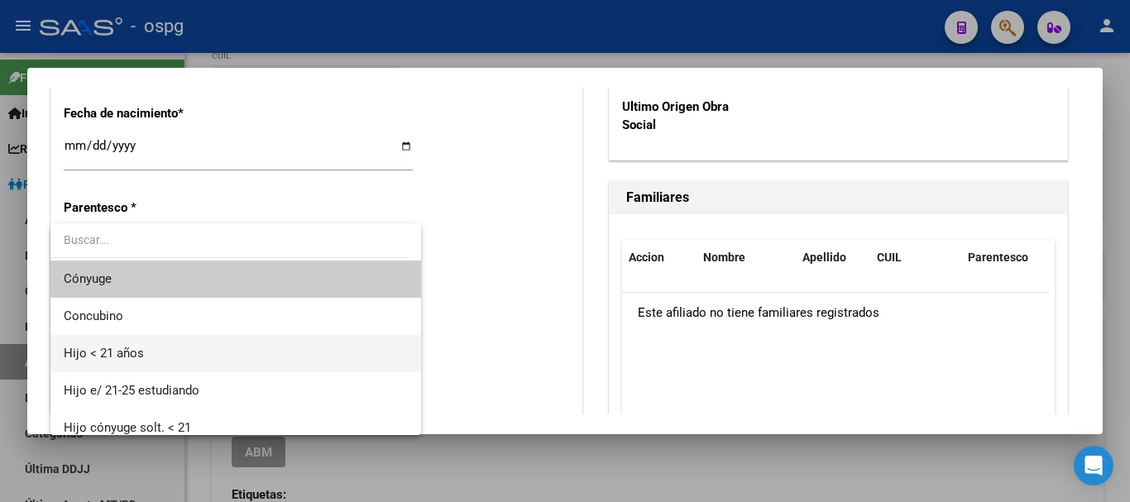
click at [229, 343] on span "Hijo < 21 años" at bounding box center [236, 353] width 344 height 37
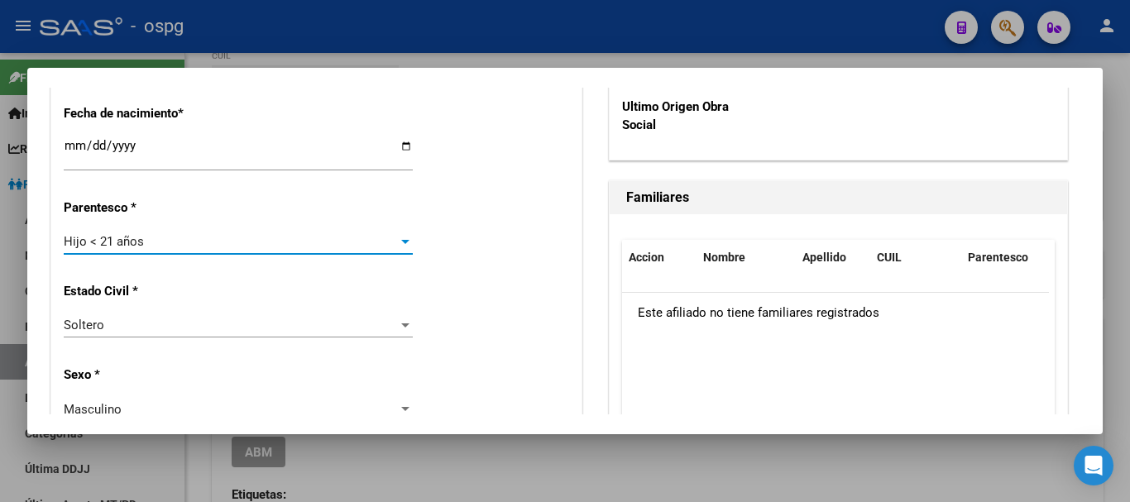
click at [162, 311] on div "Estado Civil * [DEMOGRAPHIC_DATA] Seleccionar tipo" at bounding box center [317, 312] width 506 height 84
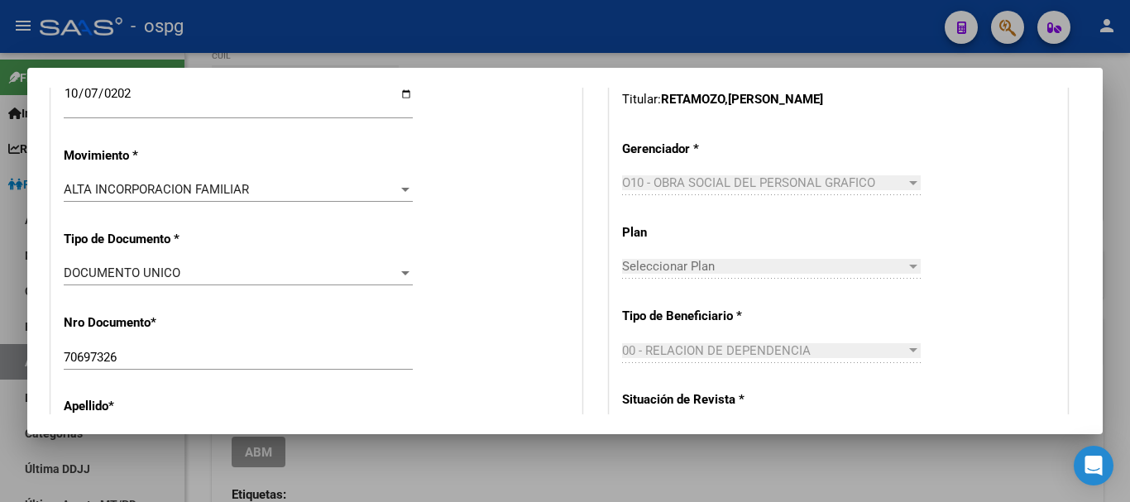
scroll to position [0, 0]
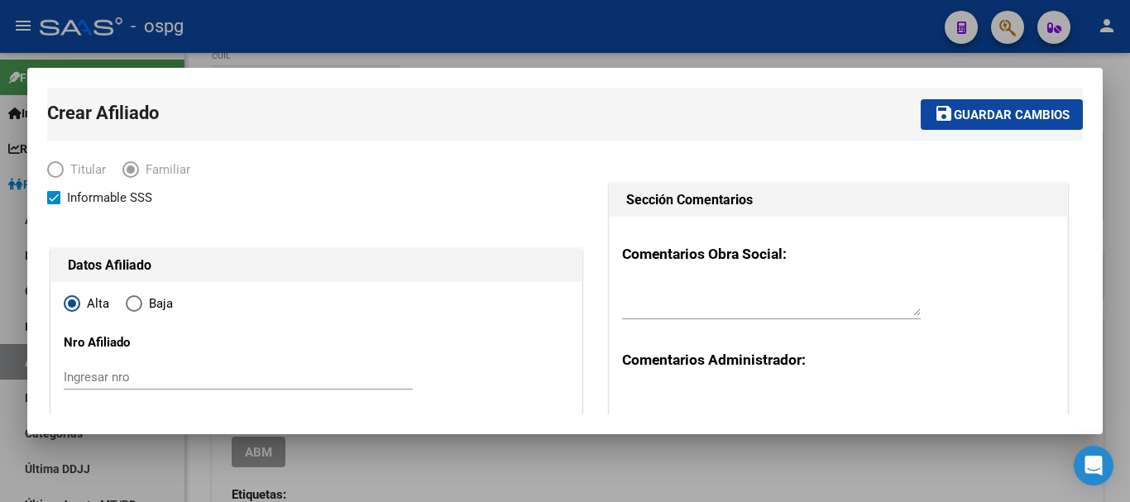
click at [991, 115] on span "Guardar cambios" at bounding box center [1012, 115] width 116 height 15
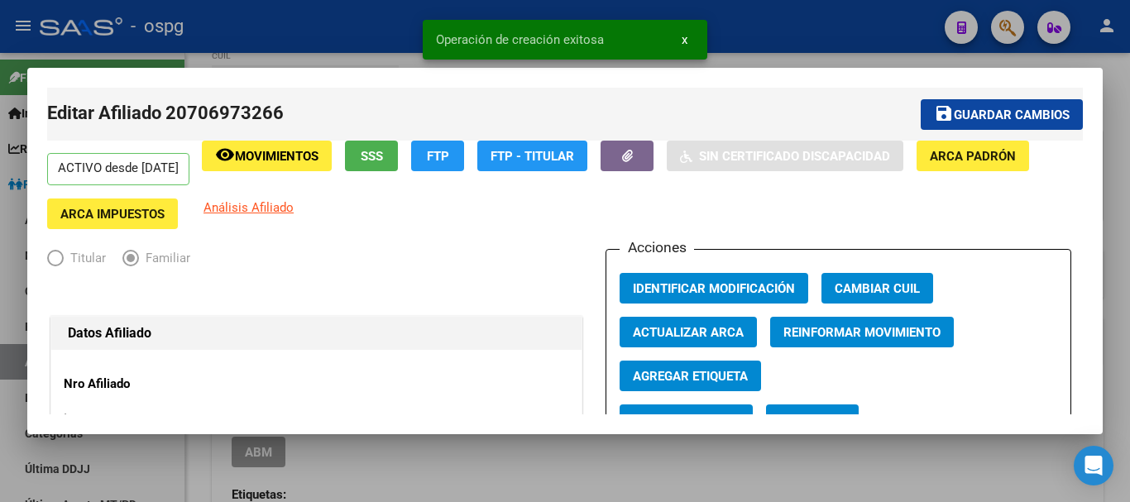
click at [1115, 218] on div at bounding box center [565, 251] width 1130 height 502
